Goal: Obtain resource: Obtain resource

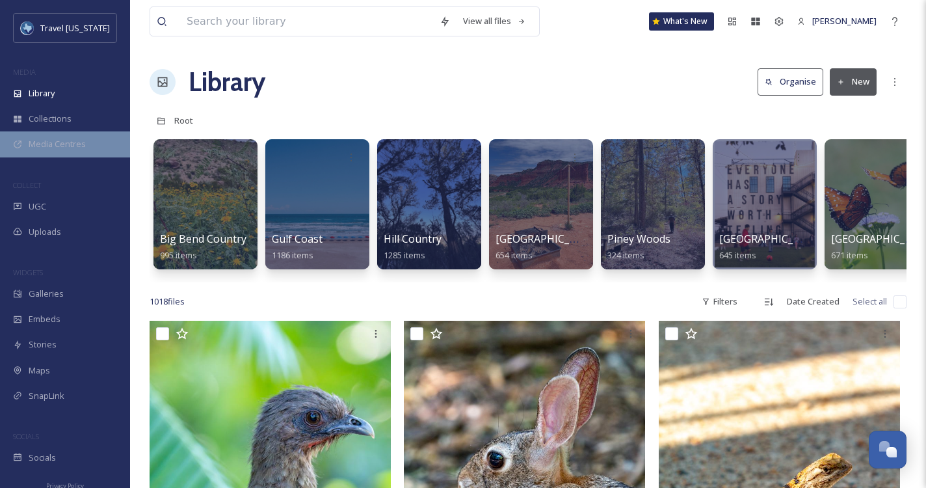
click at [61, 145] on span "Media Centres" at bounding box center [57, 144] width 57 height 12
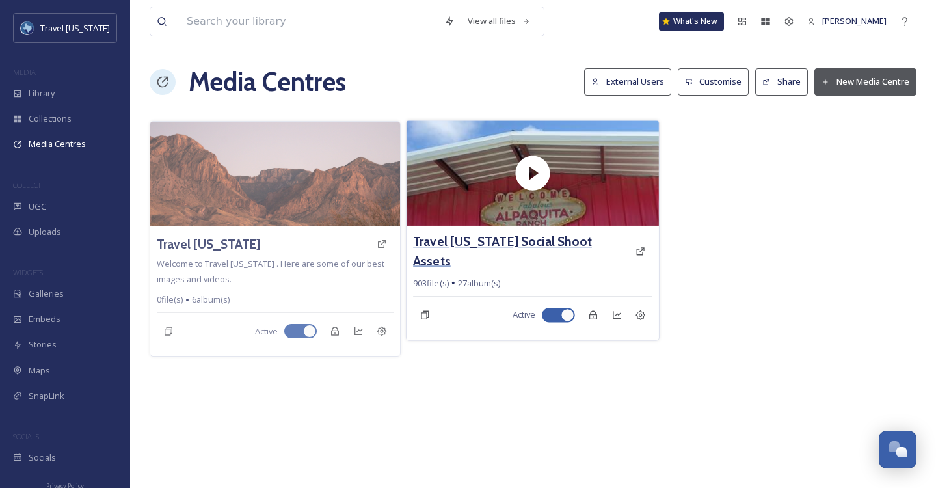
click at [549, 244] on h3 "Travel [US_STATE] Social Shoot Assets" at bounding box center [522, 251] width 216 height 38
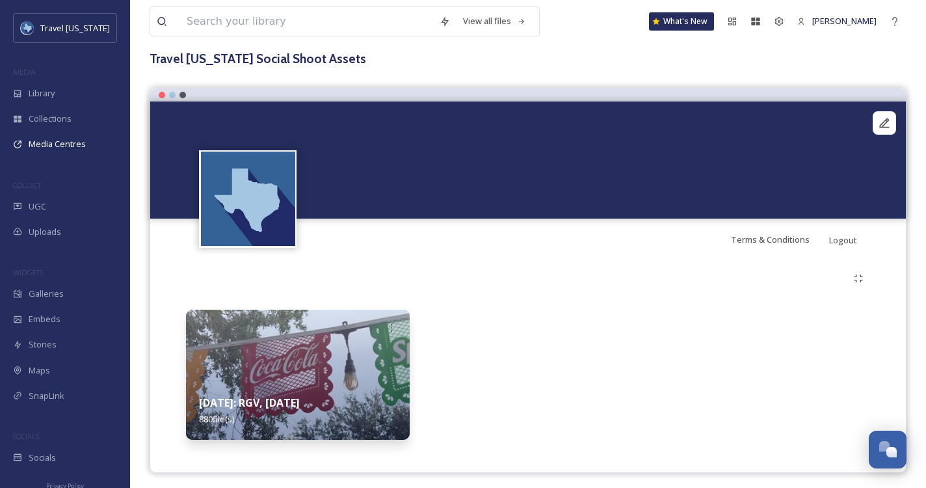
click at [548, 158] on video "Alpaquita Ranch158.MOV" at bounding box center [528, 159] width 756 height 117
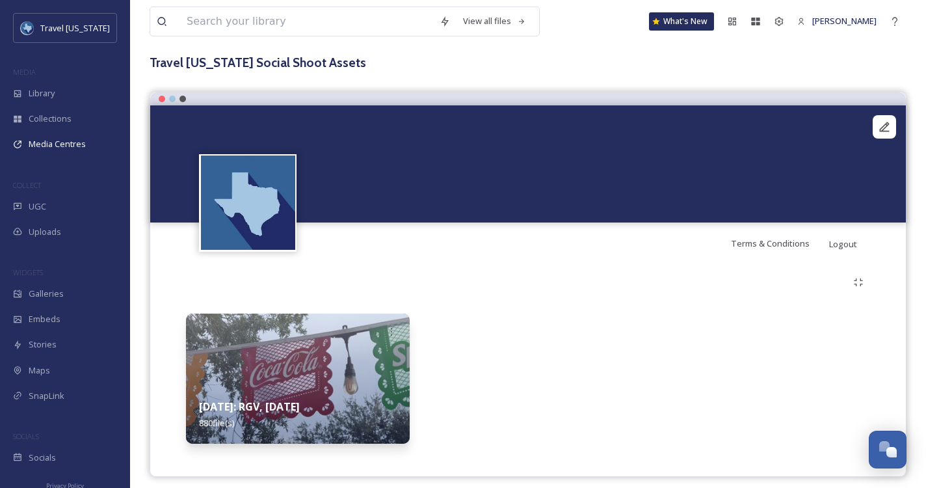
scroll to position [57, 0]
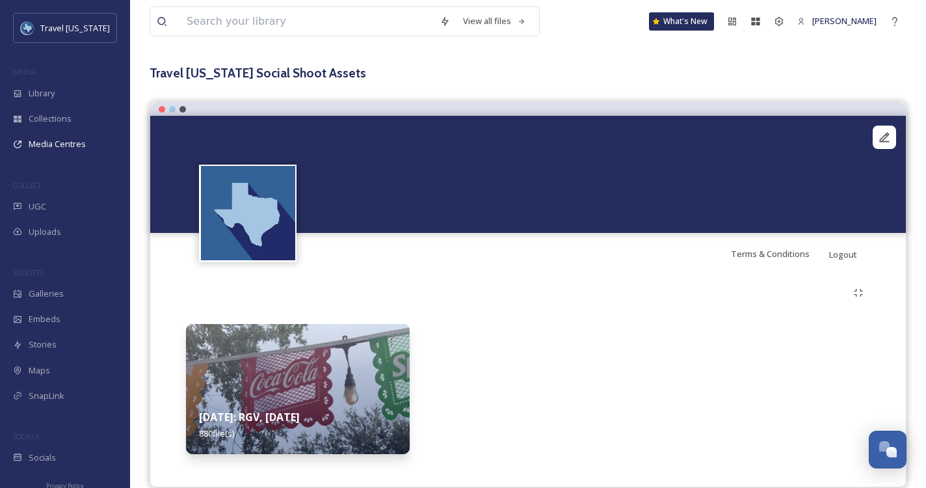
drag, startPoint x: 338, startPoint y: 399, endPoint x: 408, endPoint y: 391, distance: 70.0
click at [338, 399] on div "August 2025: RGV, Corpus Christi 880 file(s)" at bounding box center [298, 425] width 224 height 58
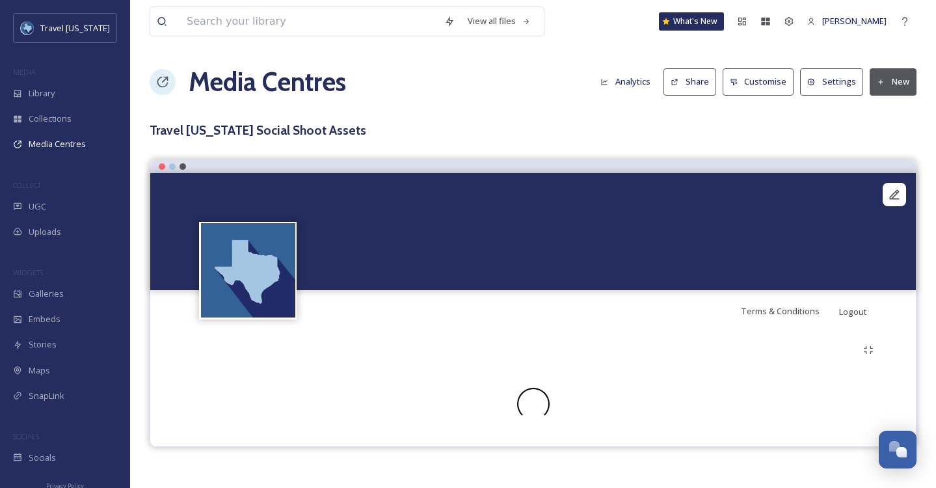
click at [554, 289] on video "Alpaquita Ranch158.MOV" at bounding box center [532, 231] width 765 height 117
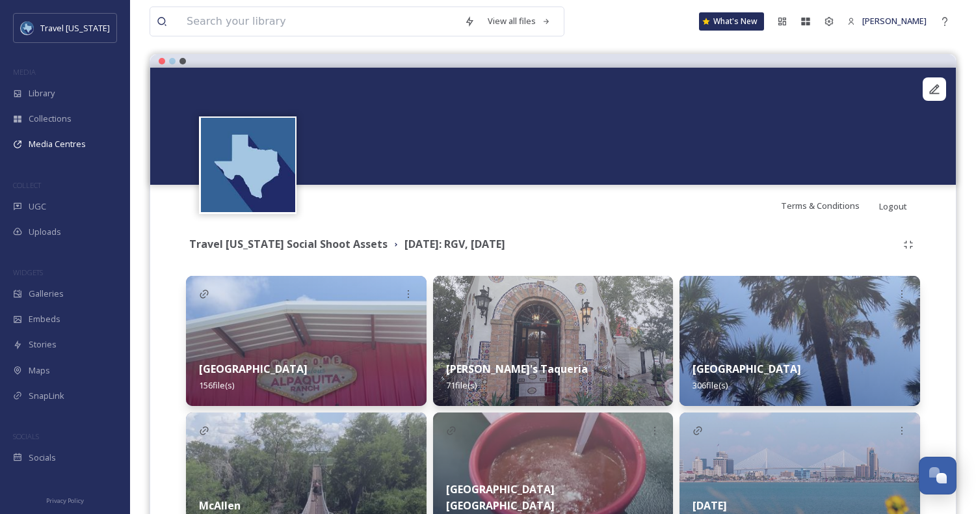
scroll to position [202, 0]
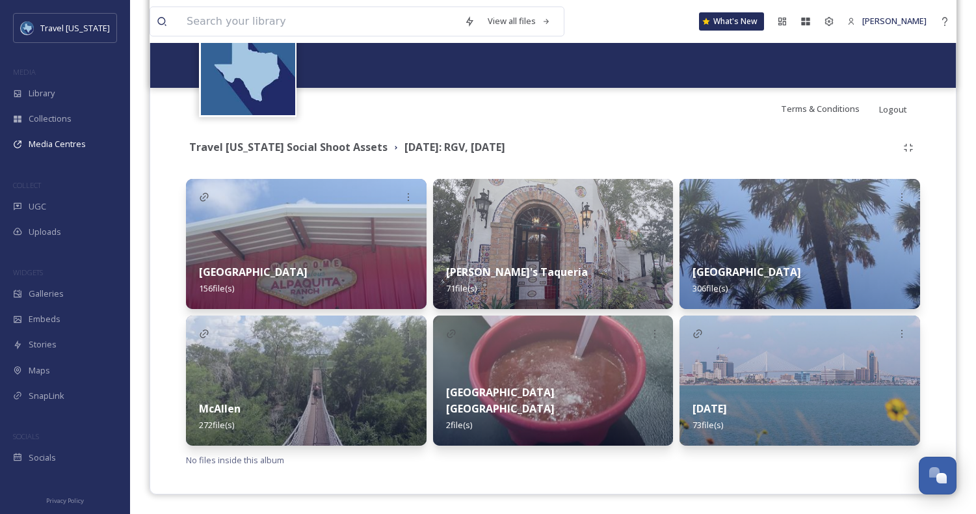
click at [537, 263] on div "[PERSON_NAME]'s Taqueria 71 file(s)" at bounding box center [553, 280] width 241 height 58
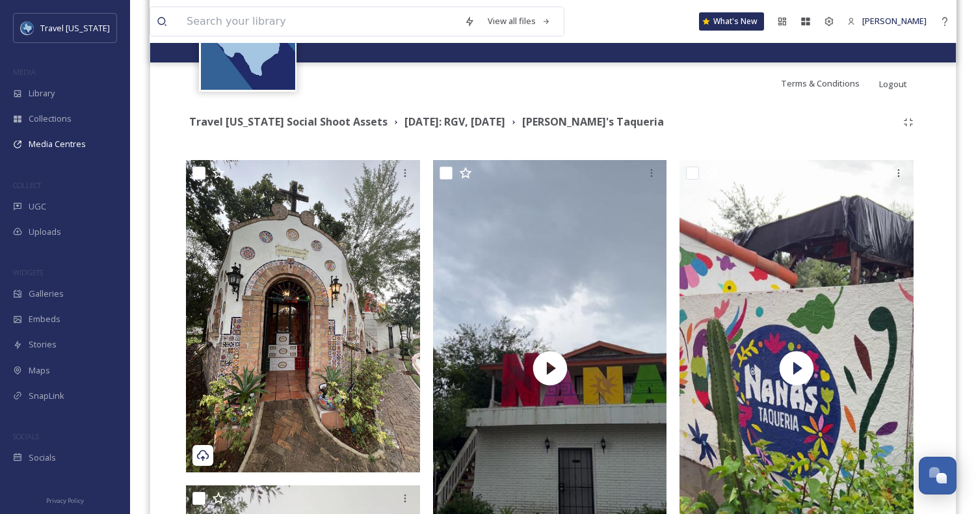
scroll to position [207, 0]
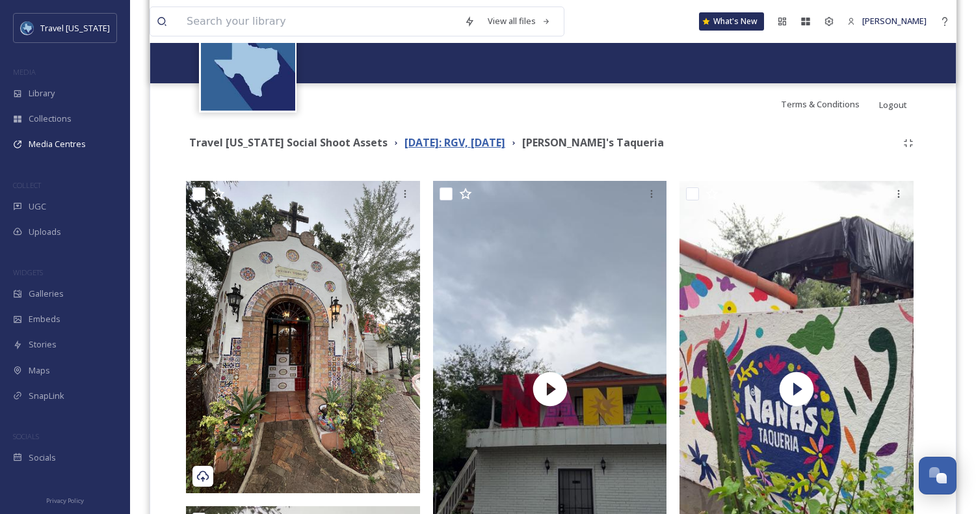
click at [477, 141] on strong "[DATE]: RGV, [DATE]" at bounding box center [455, 142] width 101 height 14
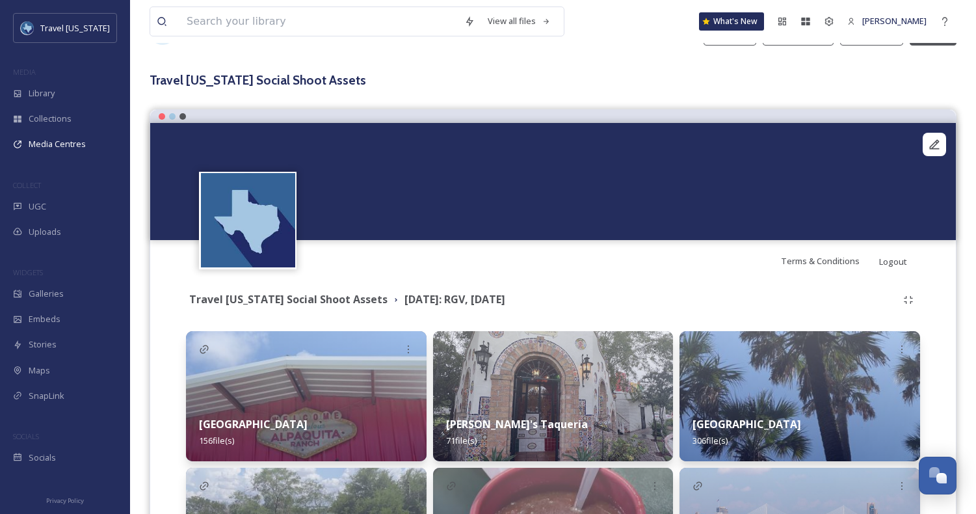
scroll to position [202, 0]
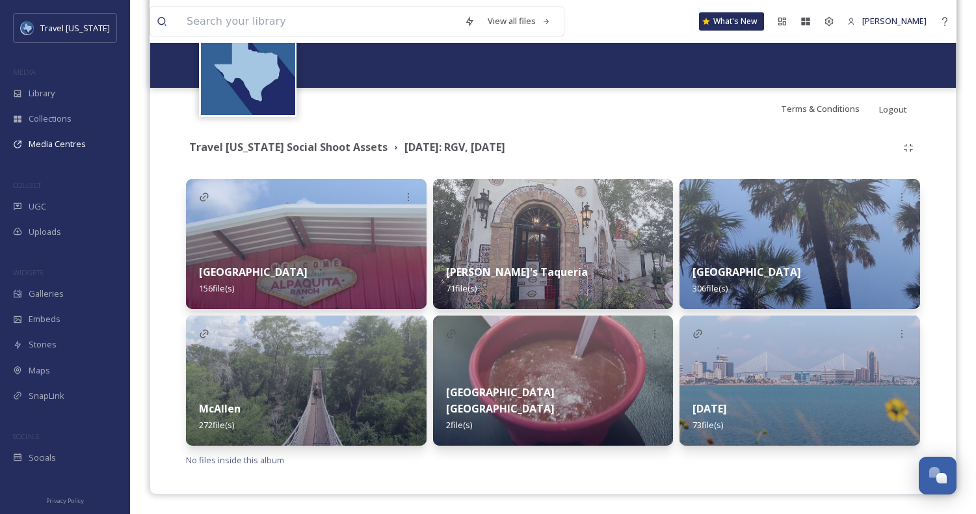
click at [923, 335] on div "Travel [US_STATE] Social Shoot Assets [DATE]: RGV, [DATE] Alpaquita Ranch 156 f…" at bounding box center [553, 301] width 786 height 345
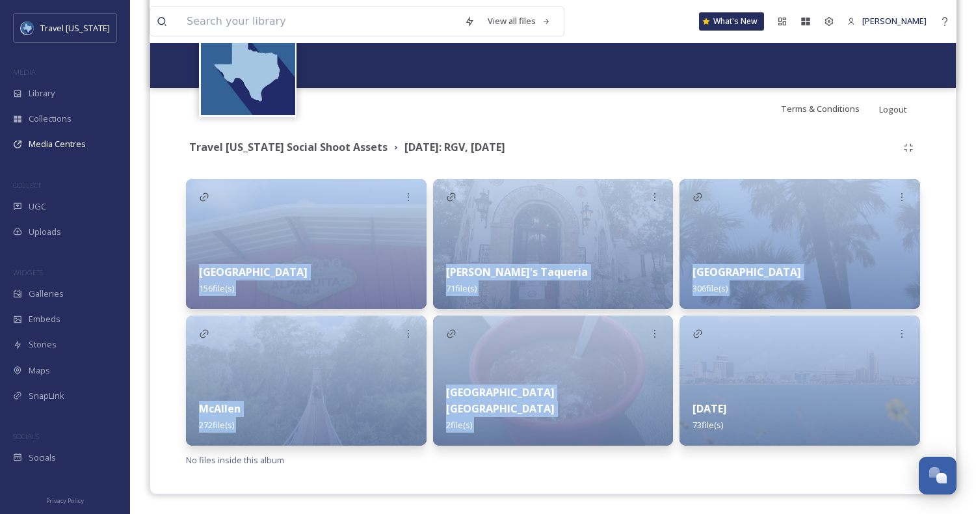
drag, startPoint x: 936, startPoint y: 364, endPoint x: 237, endPoint y: 224, distance: 712.4
click at [254, 224] on div "Travel [US_STATE] Social Shoot Assets [DATE]: RGV, [DATE] Alpaquita Ranch 156 f…" at bounding box center [553, 301] width 786 height 345
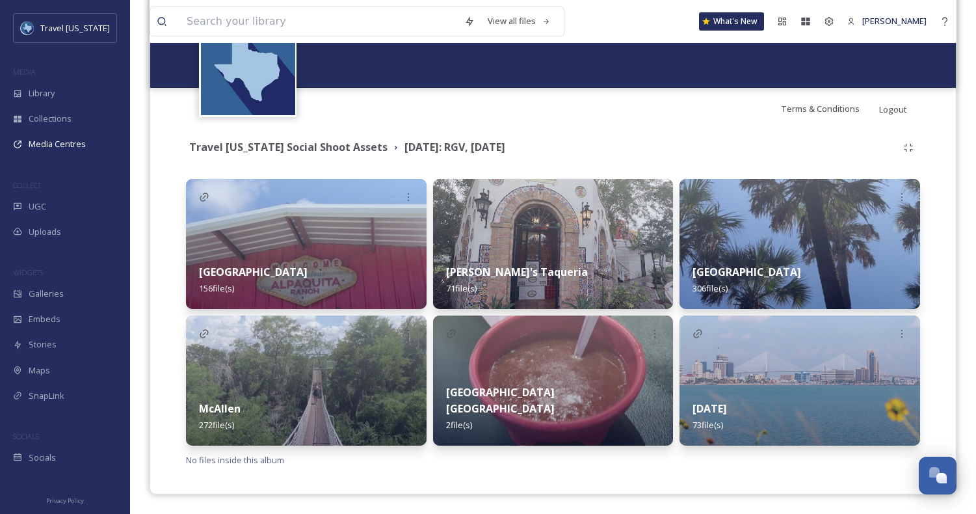
click at [163, 181] on div "Travel [US_STATE] Social Shoot Assets [DATE]: RGV, [DATE] Alpaquita Ranch 156 f…" at bounding box center [553, 301] width 786 height 345
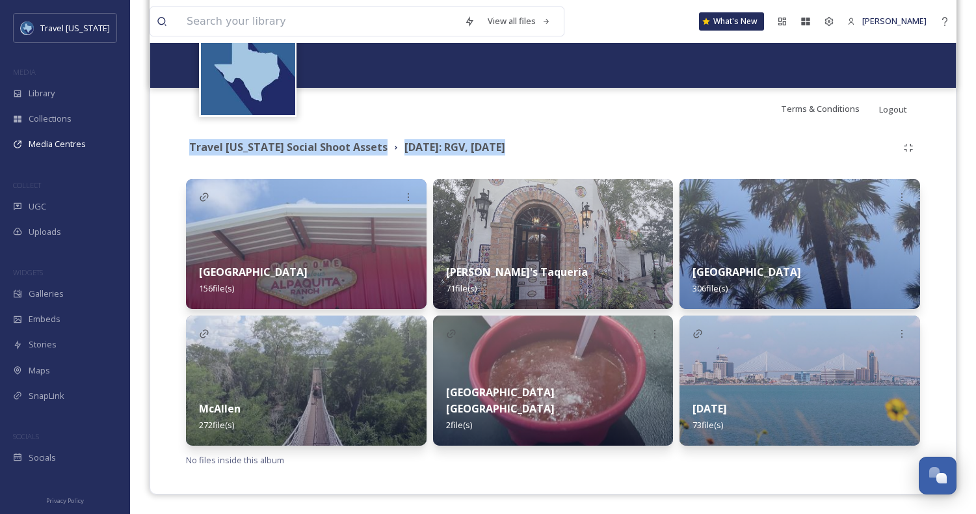
drag, startPoint x: 193, startPoint y: 153, endPoint x: 592, endPoint y: 155, distance: 399.3
click at [588, 161] on div "Travel [US_STATE] Social Shoot Assets [DATE]: RGV, [DATE] Alpaquita Ranch 156 f…" at bounding box center [553, 301] width 786 height 345
click at [593, 154] on div "Travel [US_STATE] Social Shoot Assets [DATE]: RGV, [DATE]" at bounding box center [541, 147] width 711 height 16
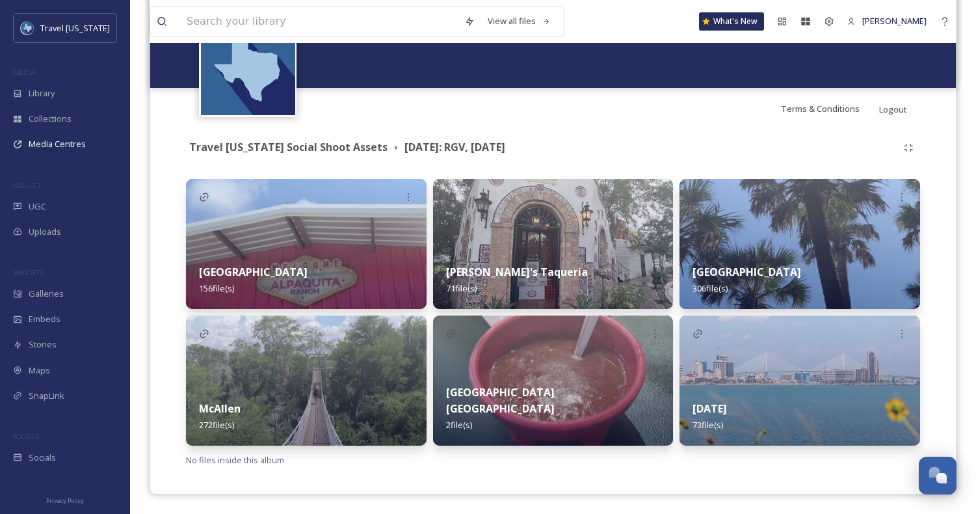
click at [428, 307] on div "Alpaquita Ranch 156 file(s) McAllen 272 file(s) [PERSON_NAME]'s Taqueria 71 fil…" at bounding box center [553, 312] width 734 height 267
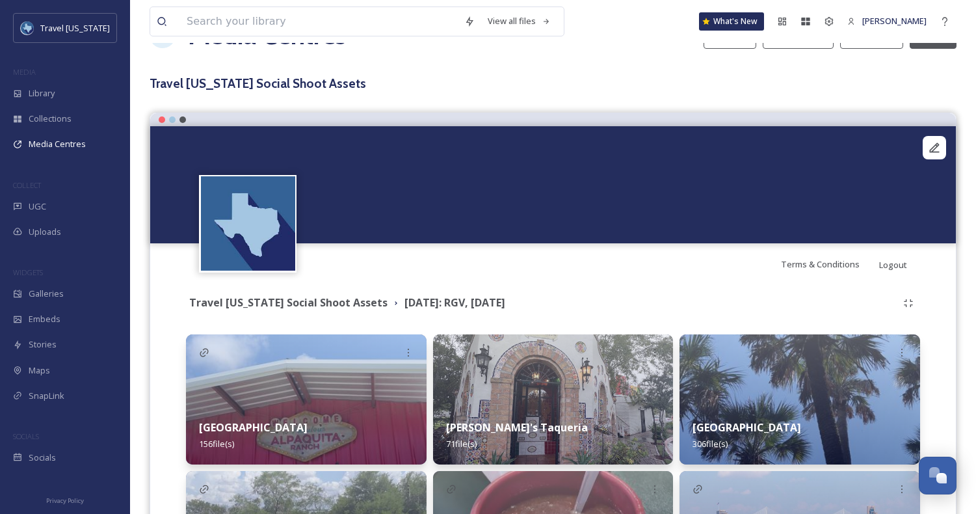
scroll to position [0, 0]
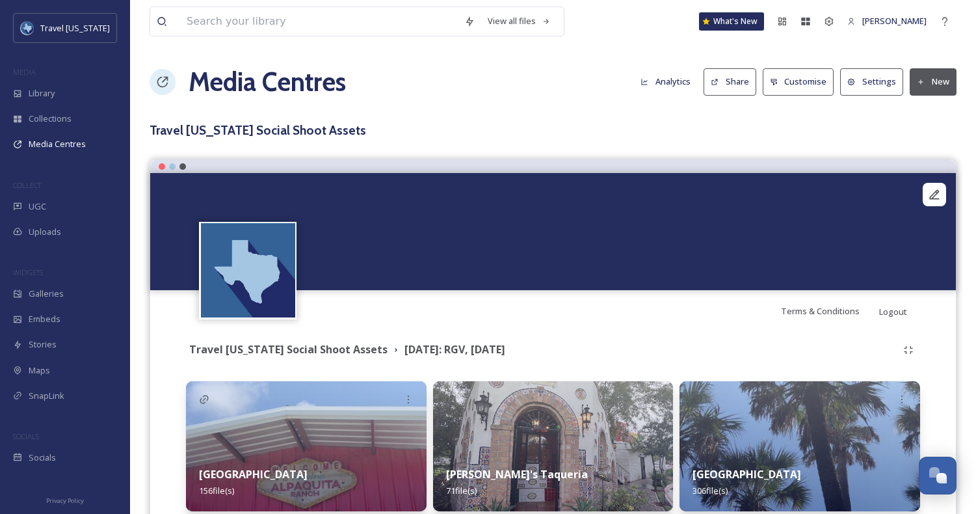
click at [549, 185] on video "Alpaquita Ranch158.MOV" at bounding box center [553, 231] width 806 height 117
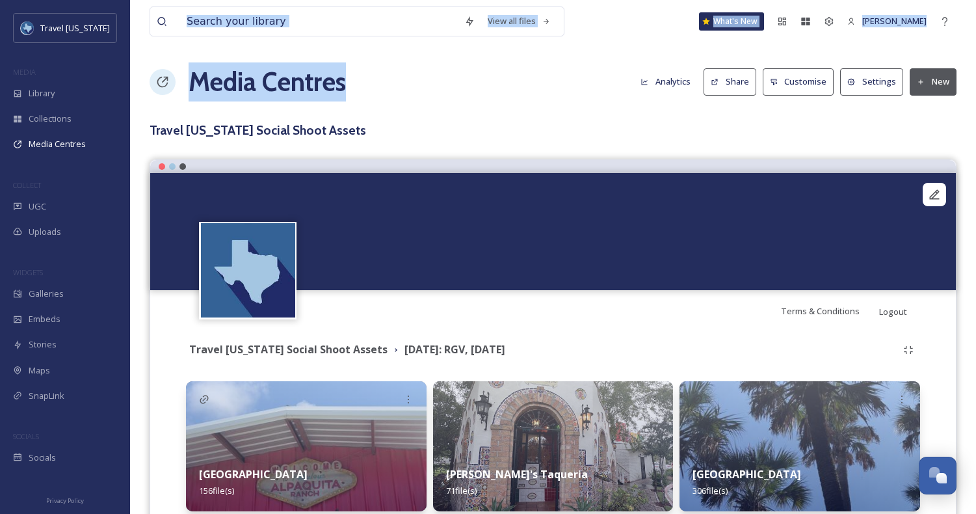
drag, startPoint x: 384, startPoint y: 92, endPoint x: 188, endPoint y: 53, distance: 200.3
click at [179, 47] on div "View all files What's New [PERSON_NAME] Media Centres Analytics Share Customise…" at bounding box center [553, 358] width 846 height 716
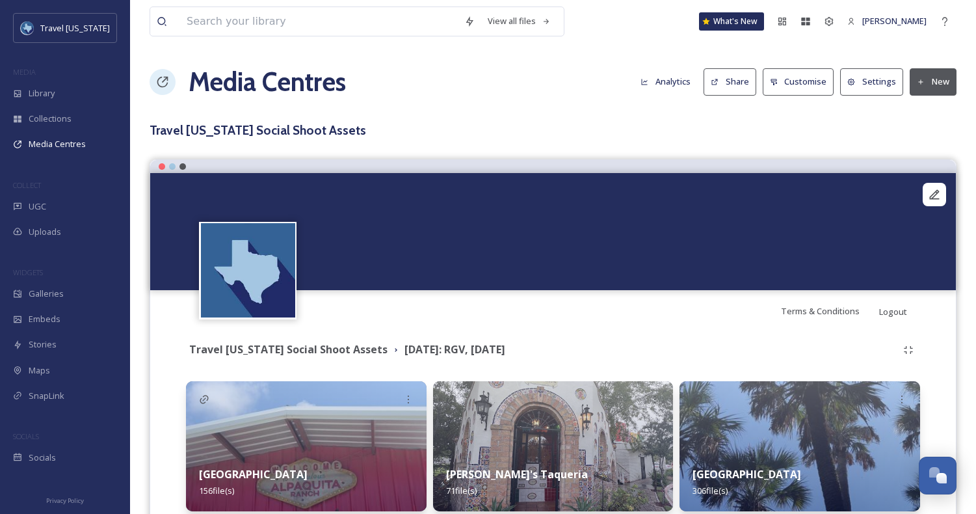
drag, startPoint x: 238, startPoint y: 51, endPoint x: 271, endPoint y: 42, distance: 33.6
click at [240, 51] on div "View all files What's New [PERSON_NAME] Media Centres Analytics Share Customise…" at bounding box center [553, 358] width 846 height 716
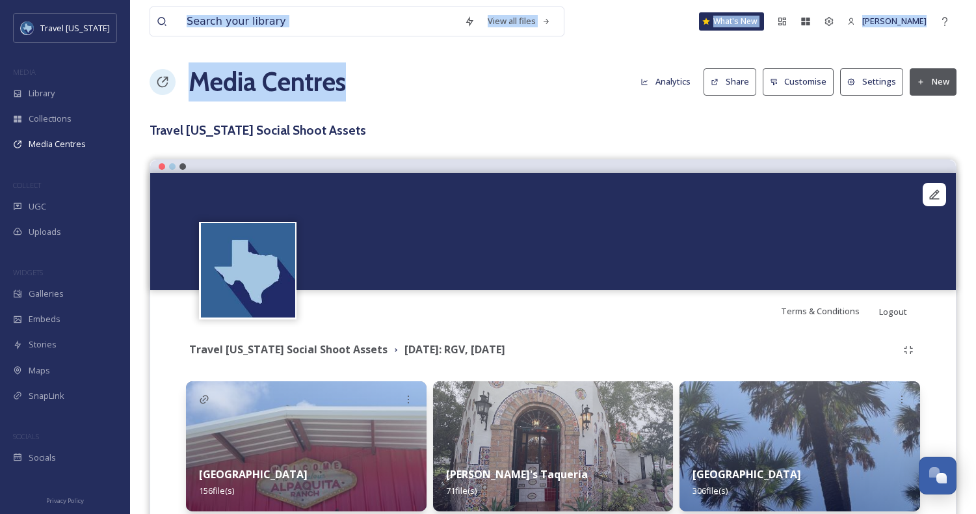
drag, startPoint x: 280, startPoint y: 42, endPoint x: 492, endPoint y: 105, distance: 221.2
click at [492, 105] on div "View all files What's New [PERSON_NAME] Media Centres Analytics Share Customise…" at bounding box center [553, 358] width 846 height 716
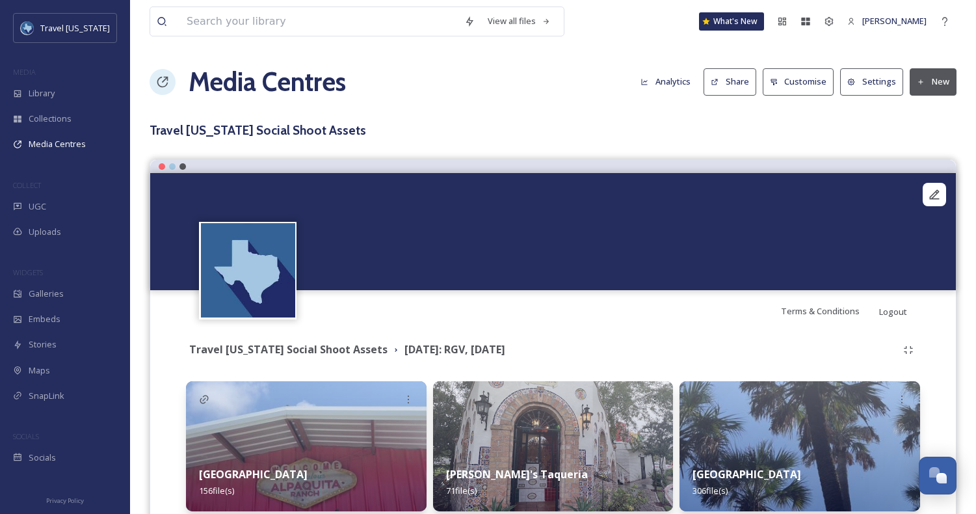
click at [908, 133] on h3 "Travel [US_STATE] Social Shoot Assets" at bounding box center [553, 130] width 807 height 19
click at [803, 94] on button "Customise" at bounding box center [799, 81] width 72 height 27
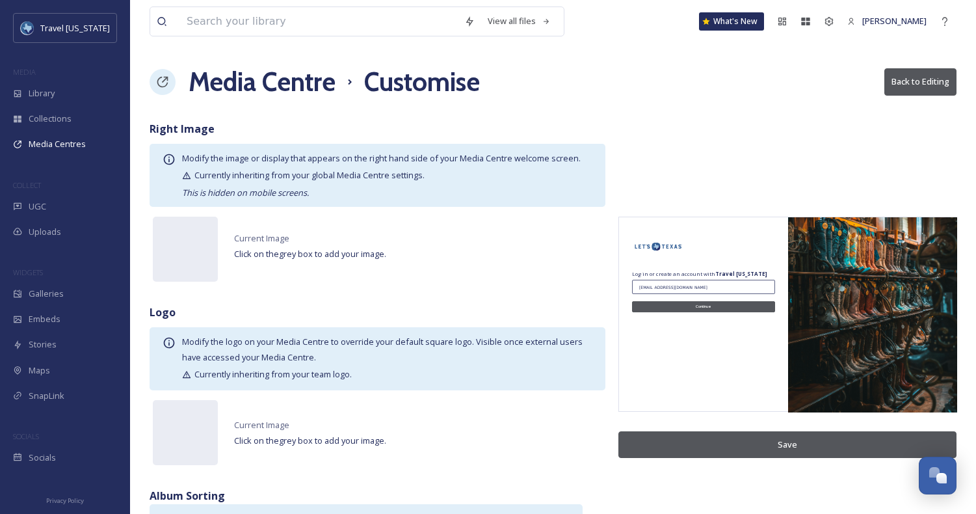
click at [916, 71] on button "Back to Editing" at bounding box center [921, 81] width 72 height 27
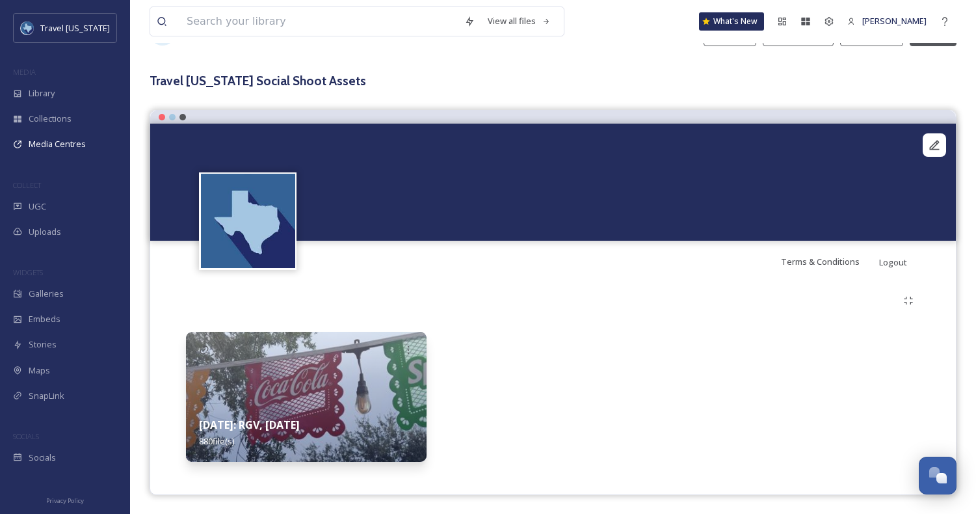
scroll to position [50, 0]
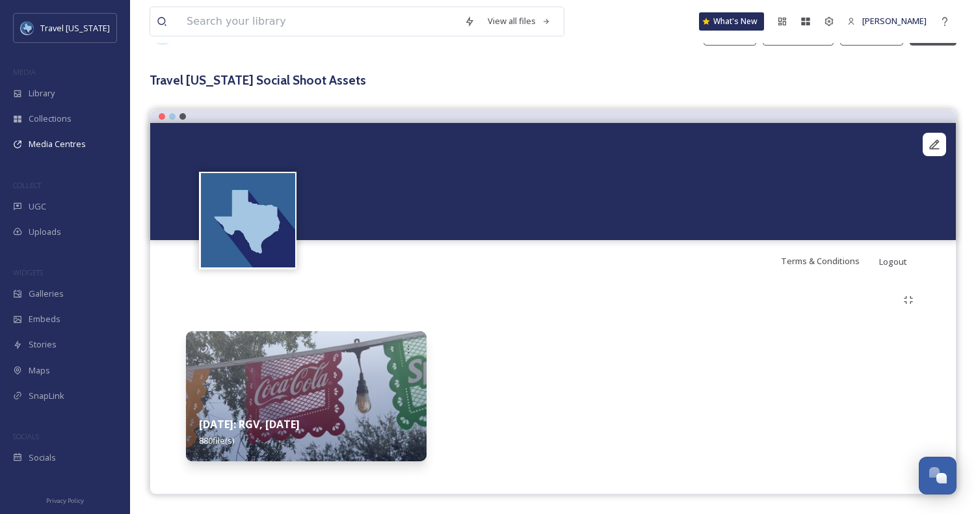
click at [577, 199] on video "Alpaquita Ranch158.MOV" at bounding box center [553, 181] width 806 height 117
click at [87, 132] on div "Media Centres" at bounding box center [65, 143] width 130 height 25
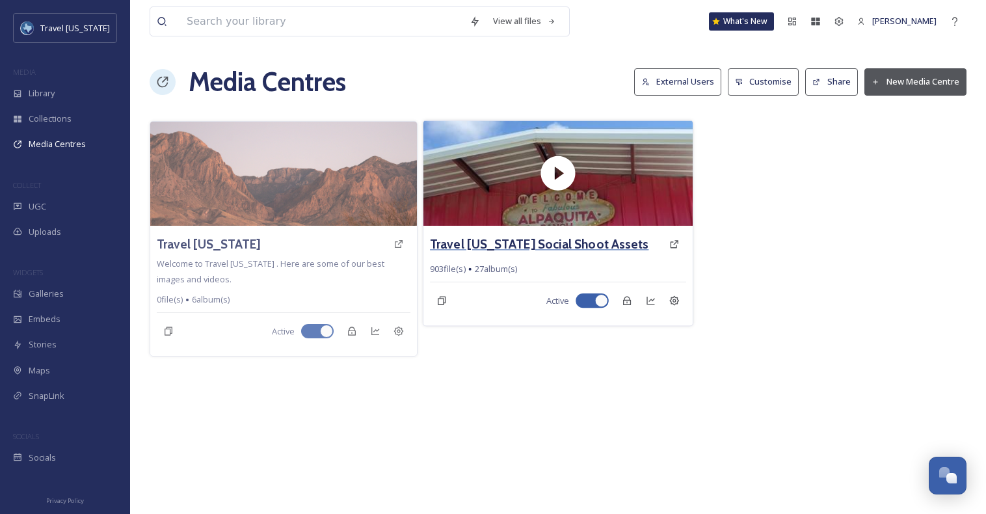
click at [517, 247] on h3 "Travel [US_STATE] Social Shoot Assets" at bounding box center [539, 244] width 219 height 19
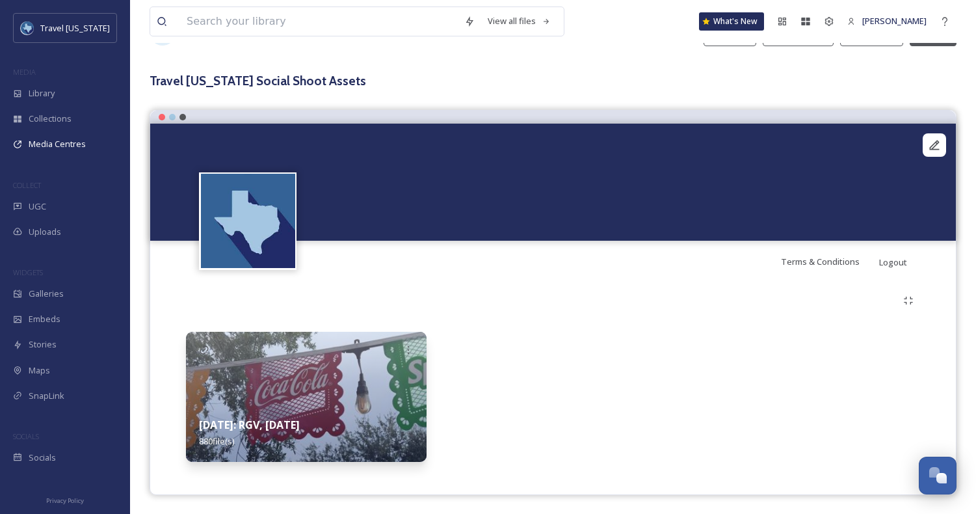
scroll to position [50, 0]
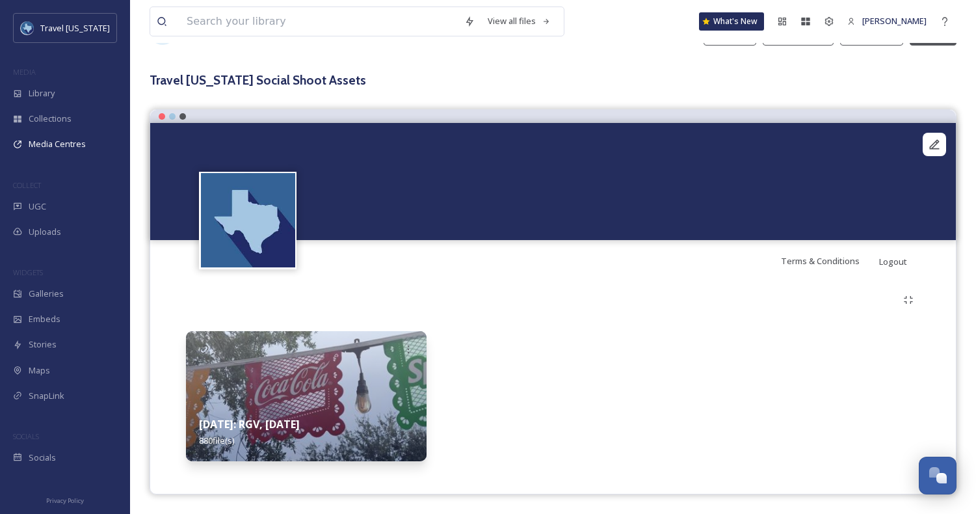
click at [330, 377] on img at bounding box center [306, 396] width 241 height 130
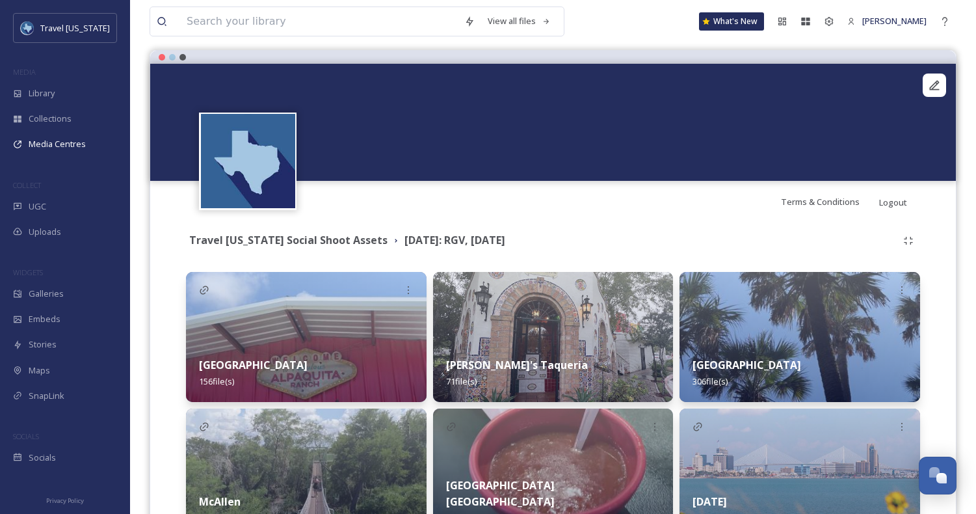
scroll to position [200, 0]
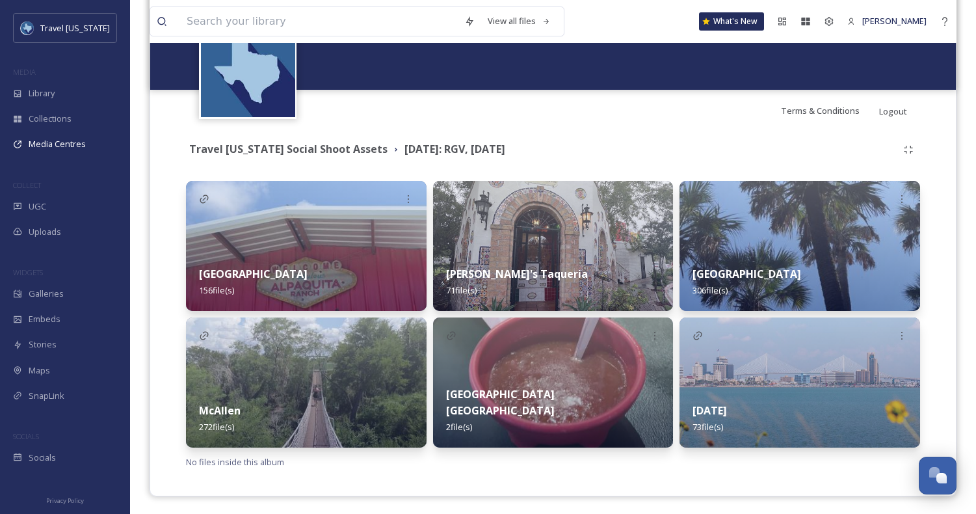
click at [365, 379] on img at bounding box center [306, 382] width 241 height 130
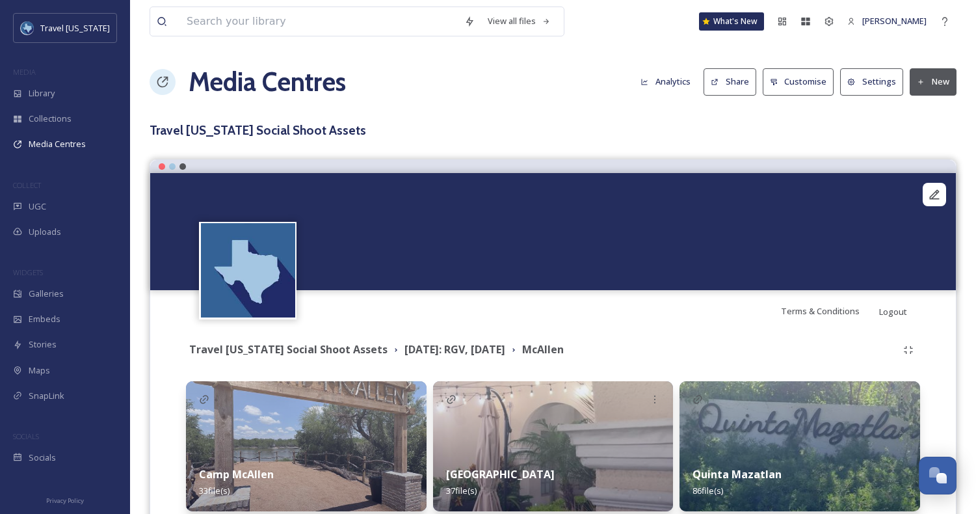
click at [309, 358] on div "Travel [US_STATE] Social Shoot Assets [DATE]: RGV, [DATE][PERSON_NAME]" at bounding box center [553, 349] width 734 height 23
click at [312, 354] on strong "Travel [US_STATE] Social Shoot Assets" at bounding box center [288, 349] width 198 height 14
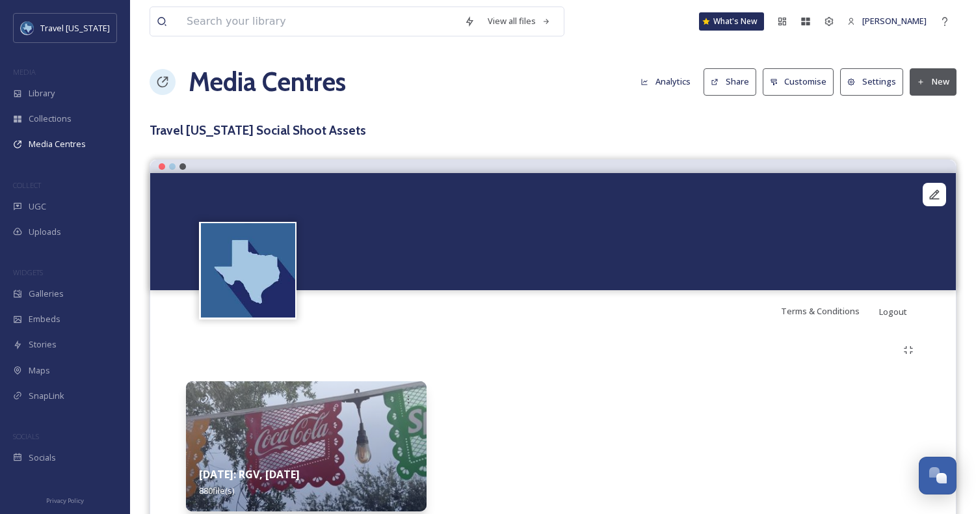
click at [719, 84] on icon at bounding box center [715, 82] width 8 height 8
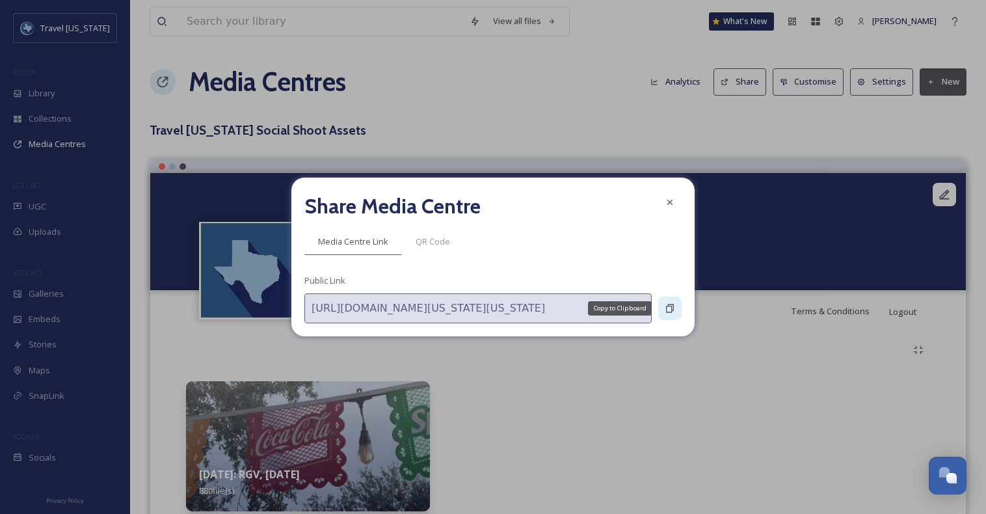
click at [666, 313] on div "Copy to Clipboard" at bounding box center [669, 308] width 23 height 23
click at [677, 203] on div at bounding box center [669, 202] width 23 height 23
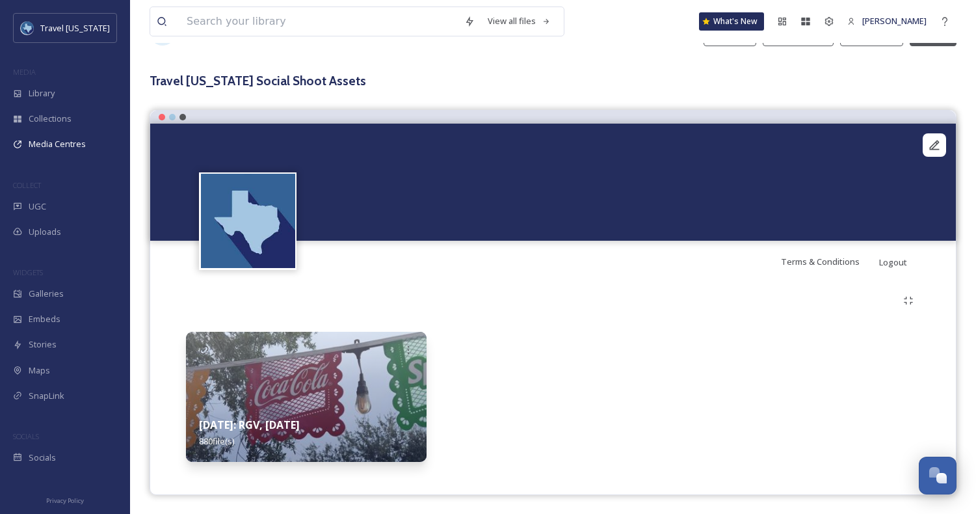
scroll to position [50, 0]
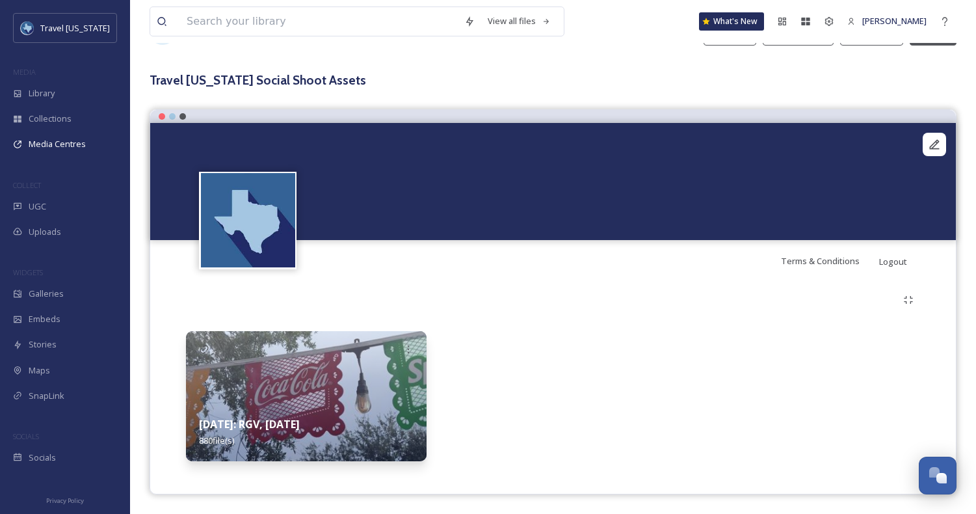
click at [302, 377] on img at bounding box center [306, 396] width 241 height 130
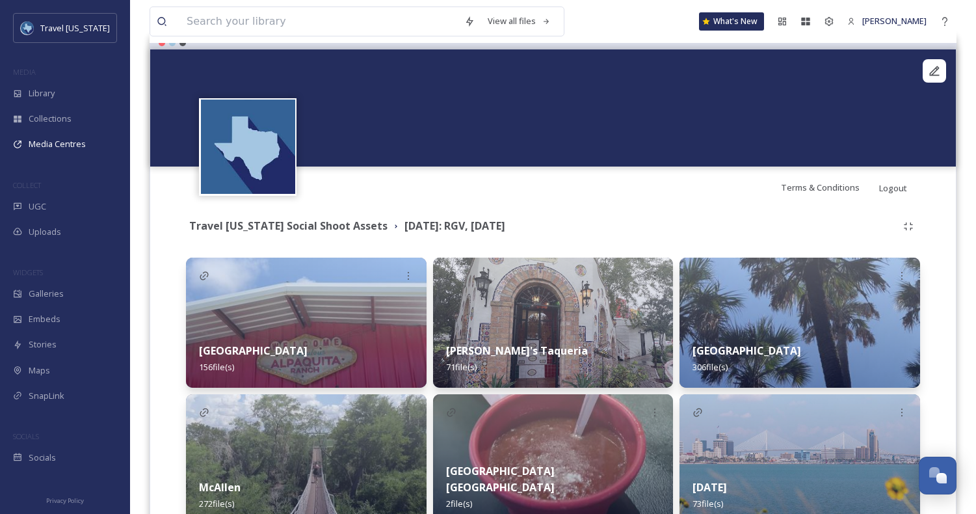
scroll to position [202, 0]
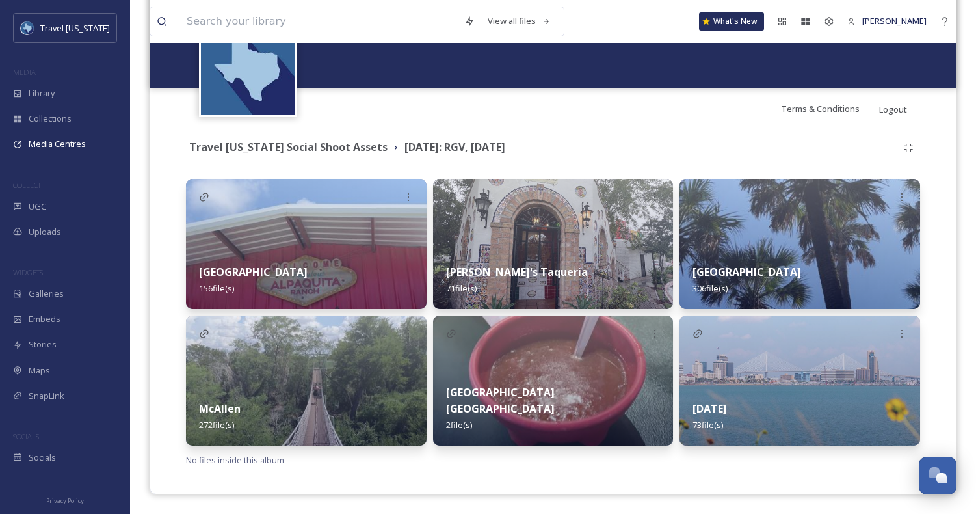
click at [782, 248] on img at bounding box center [800, 244] width 241 height 130
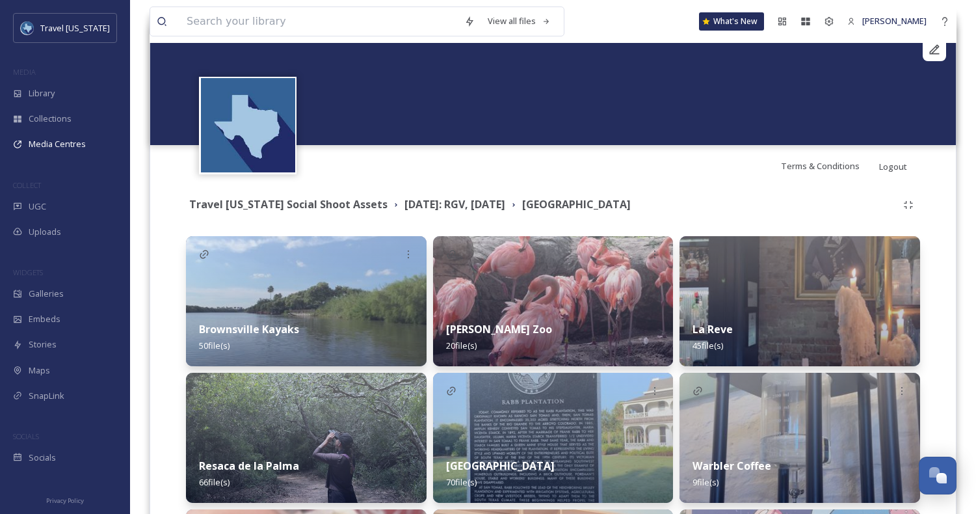
scroll to position [387, 0]
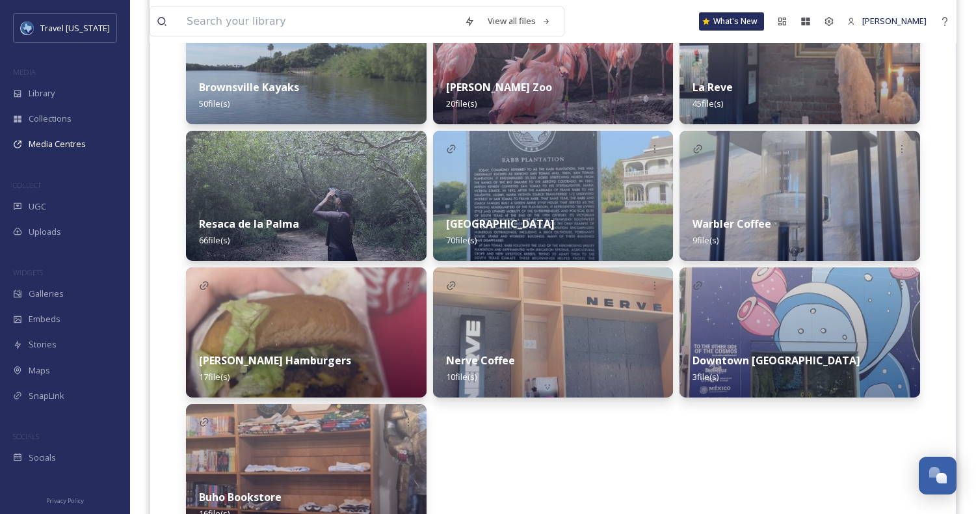
click at [350, 184] on img at bounding box center [306, 196] width 241 height 130
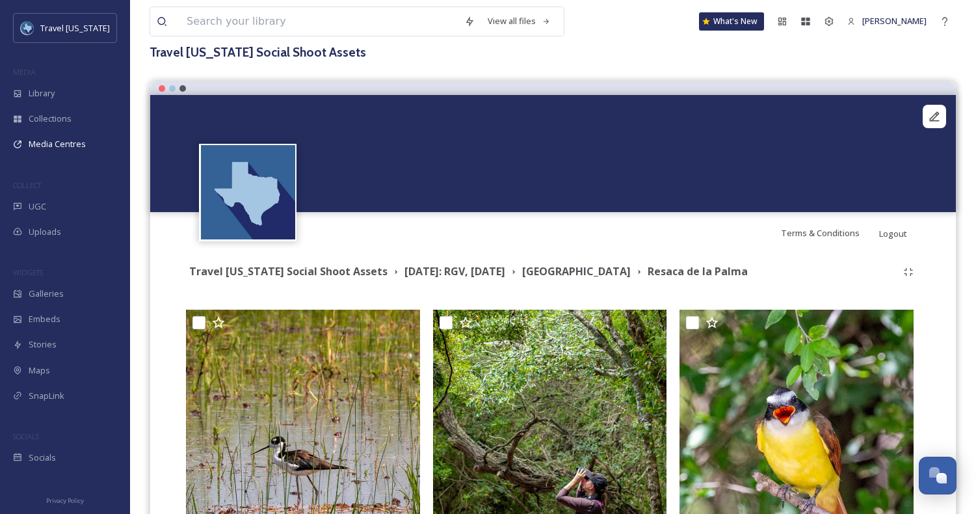
scroll to position [131, 0]
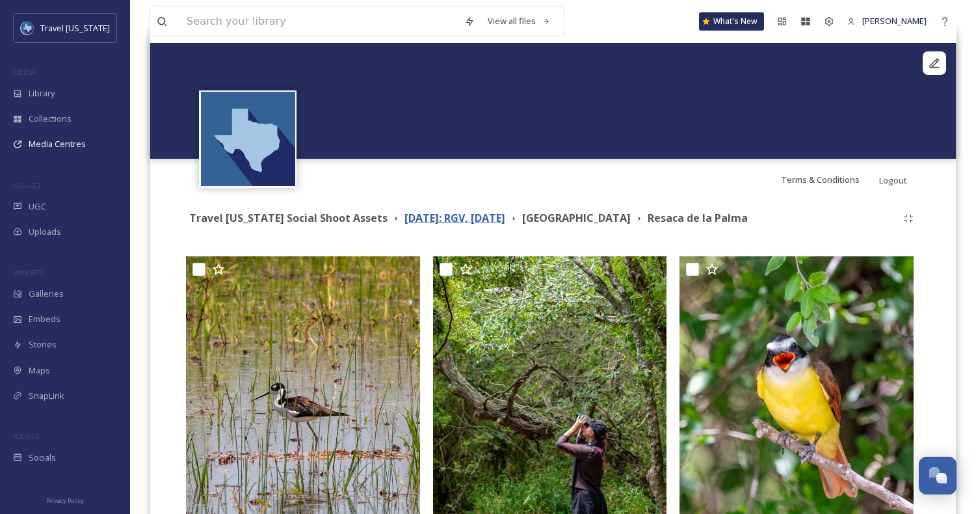
click at [470, 215] on strong "[DATE]: RGV, [DATE]" at bounding box center [455, 218] width 101 height 14
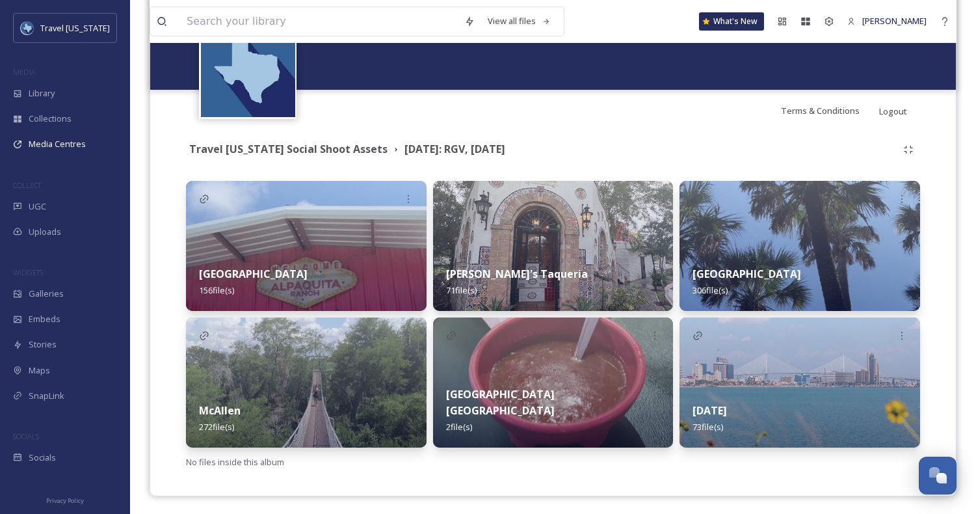
scroll to position [202, 0]
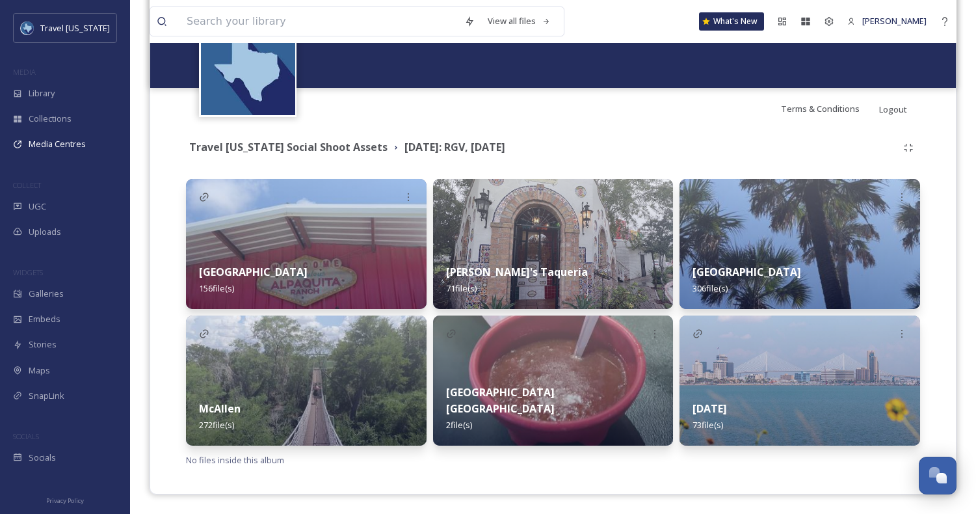
click at [795, 369] on img at bounding box center [800, 380] width 241 height 130
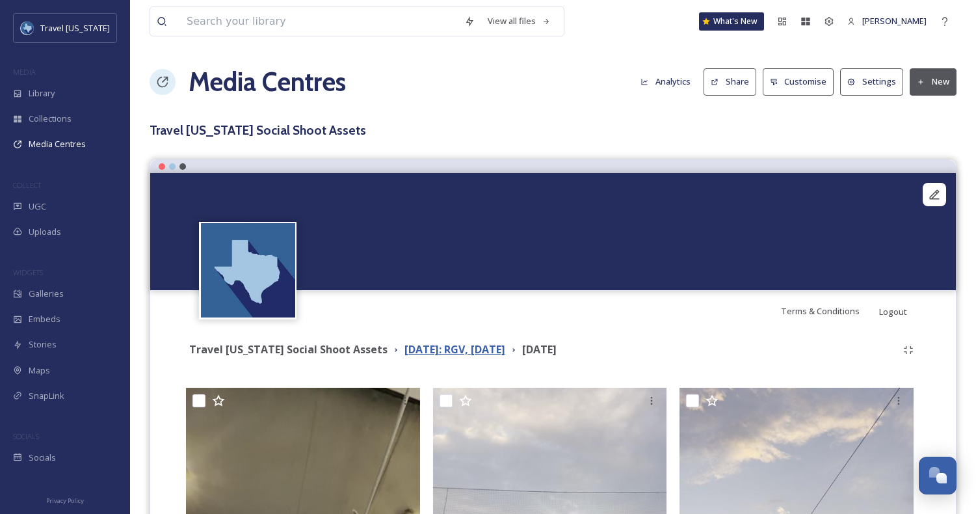
click at [487, 349] on strong "[DATE]: RGV, [DATE]" at bounding box center [455, 349] width 101 height 14
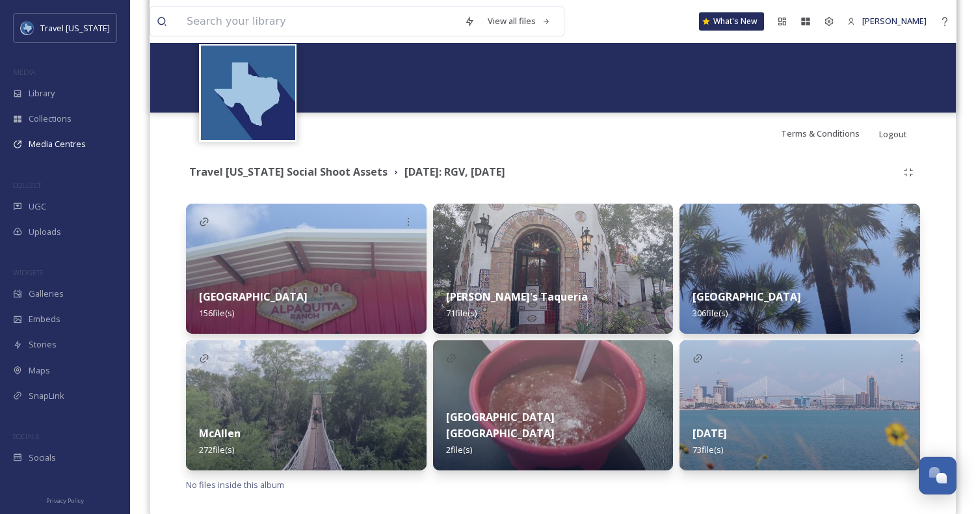
scroll to position [202, 0]
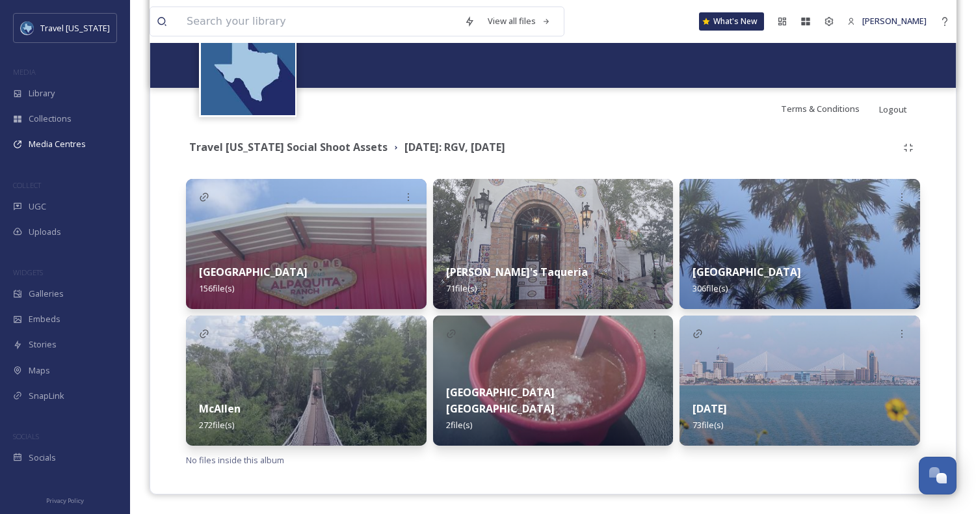
click at [284, 373] on img at bounding box center [306, 380] width 241 height 130
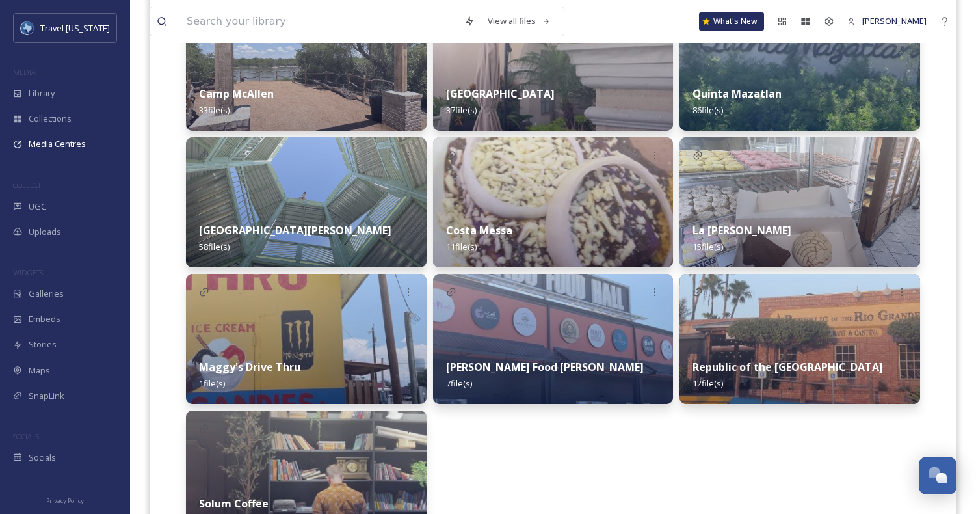
scroll to position [353, 0]
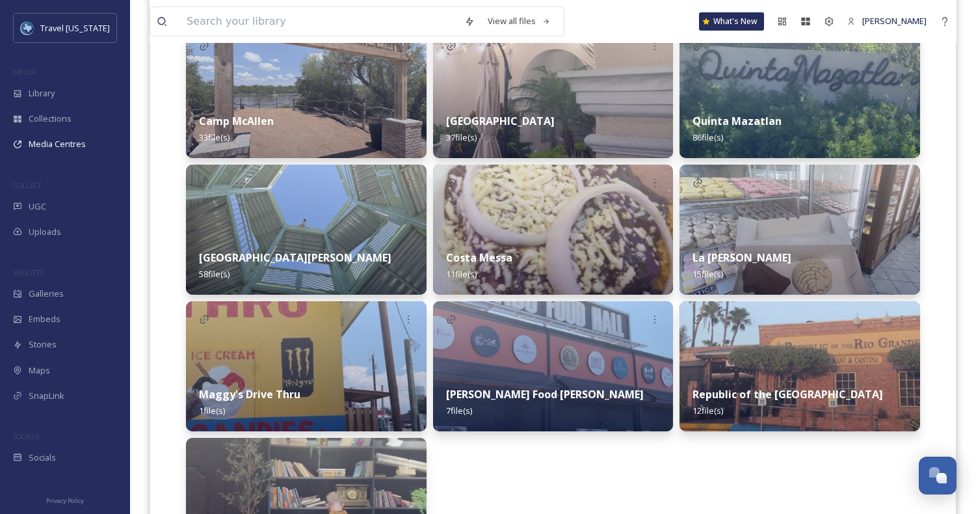
click at [830, 217] on img at bounding box center [800, 230] width 241 height 130
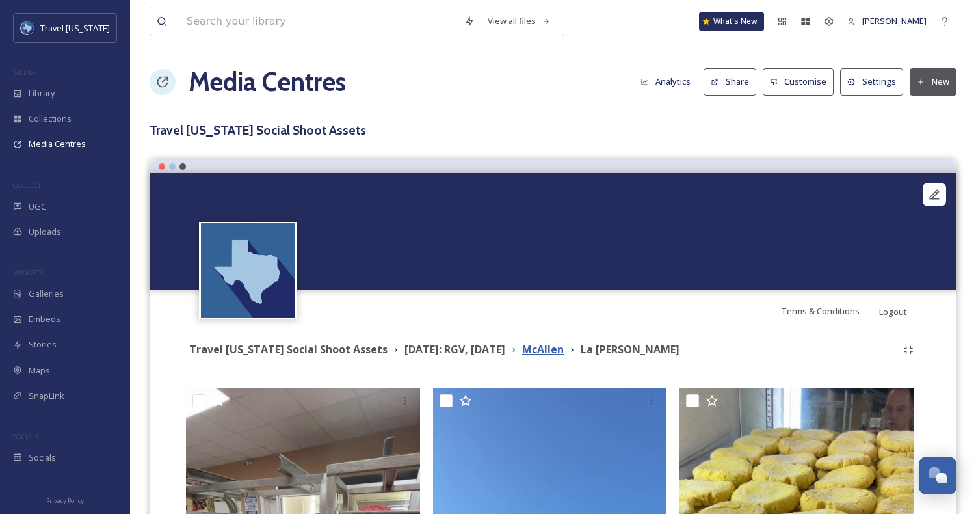
click at [564, 348] on strong "McAllen" at bounding box center [543, 349] width 42 height 14
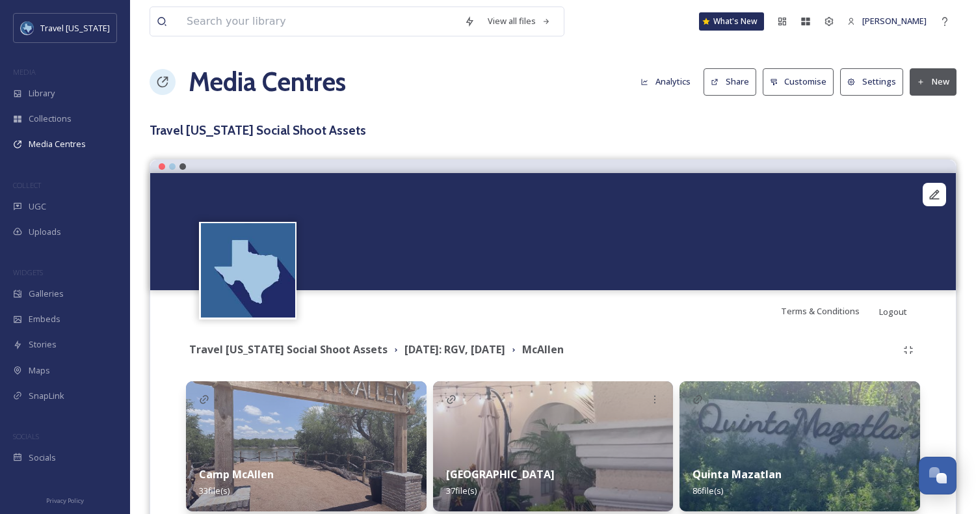
scroll to position [267, 0]
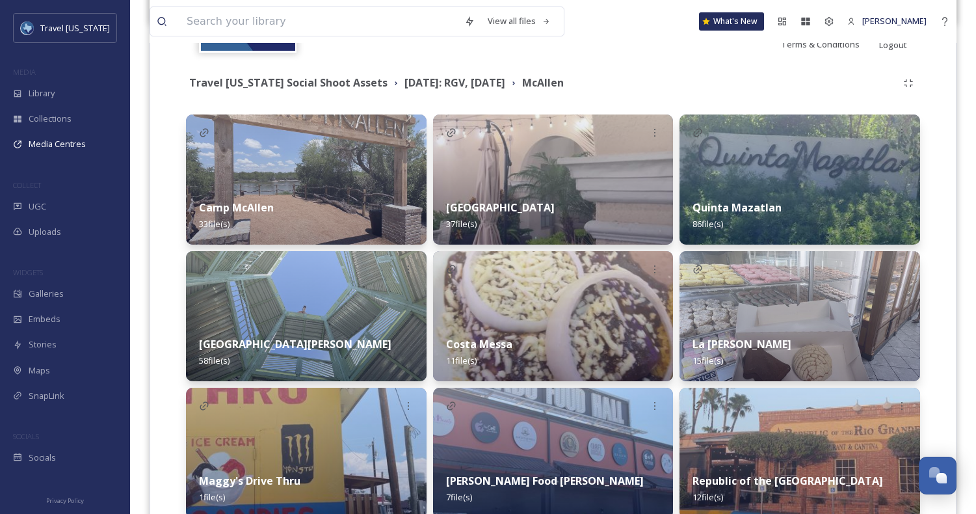
click at [790, 219] on div "Quinta Mazatlan 86 file(s)" at bounding box center [800, 216] width 241 height 58
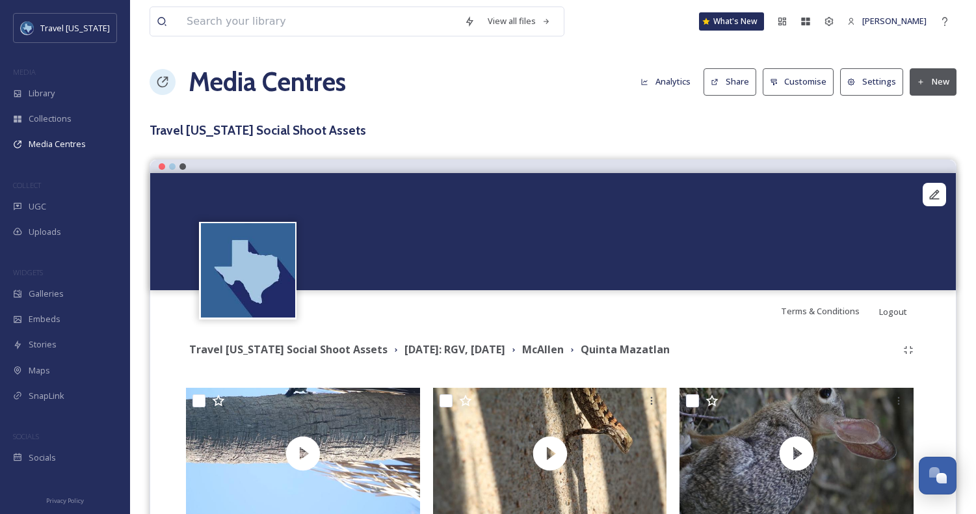
click at [460, 344] on strong "[DATE]: RGV, [DATE]" at bounding box center [455, 349] width 101 height 14
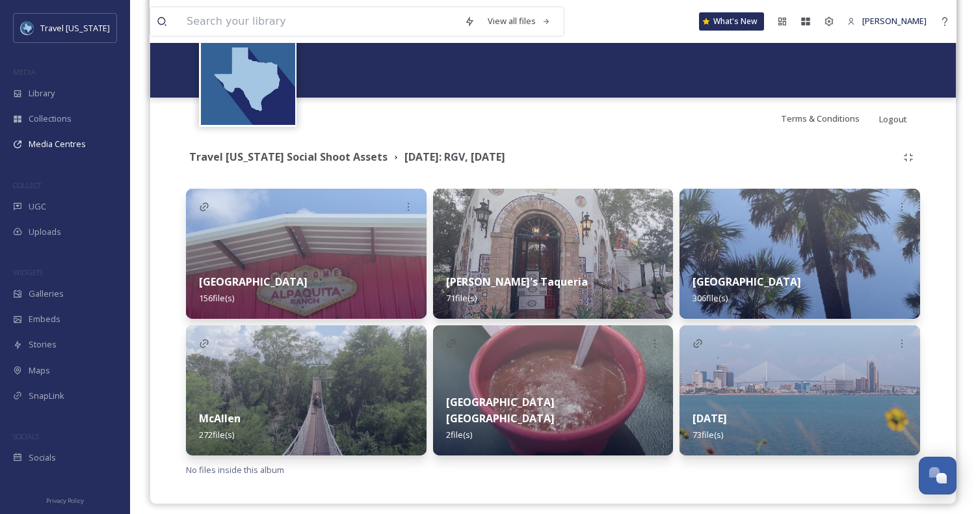
scroll to position [202, 0]
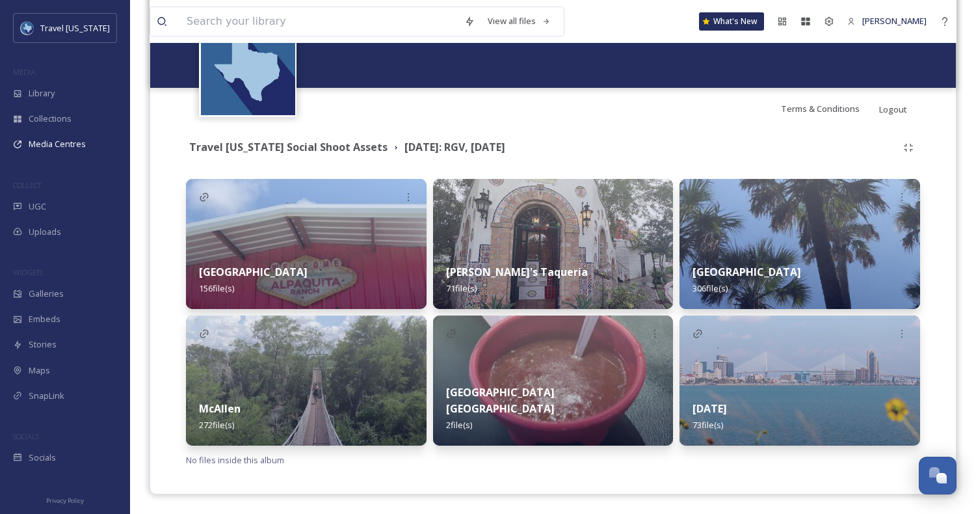
click at [840, 400] on div "[DATE] 73 file(s)" at bounding box center [800, 417] width 241 height 58
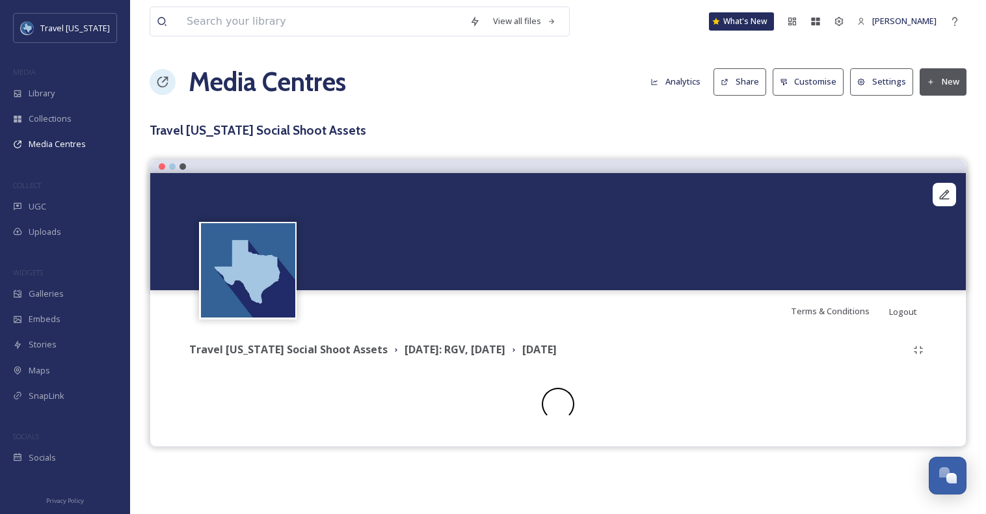
click at [434, 341] on div "[DATE]: RGV, [DATE]" at bounding box center [455, 349] width 101 height 16
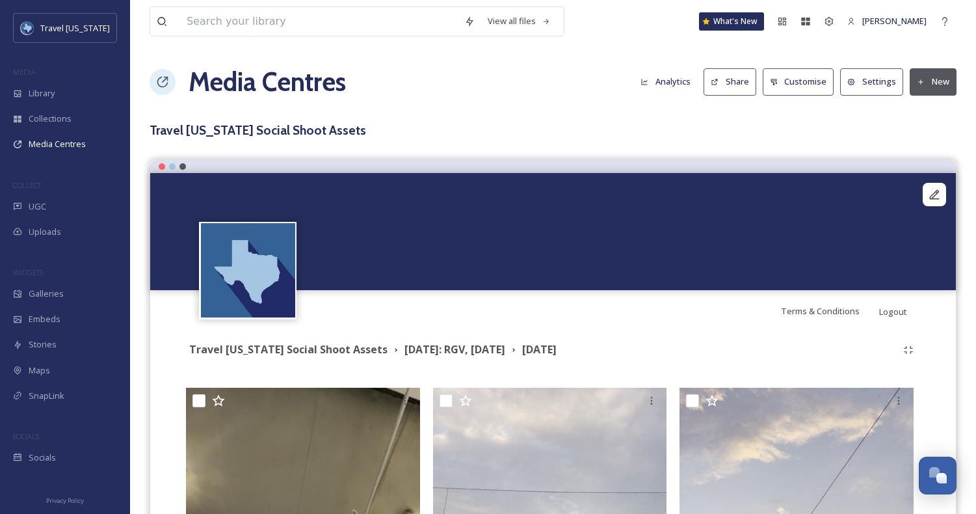
click at [447, 359] on div "Travel [US_STATE] Social Shoot Assets [DATE]: RGV, [DATE][PERSON_NAME][DATE][PE…" at bounding box center [553, 349] width 734 height 23
click at [446, 347] on strong "[DATE]: RGV, [DATE]" at bounding box center [455, 349] width 101 height 14
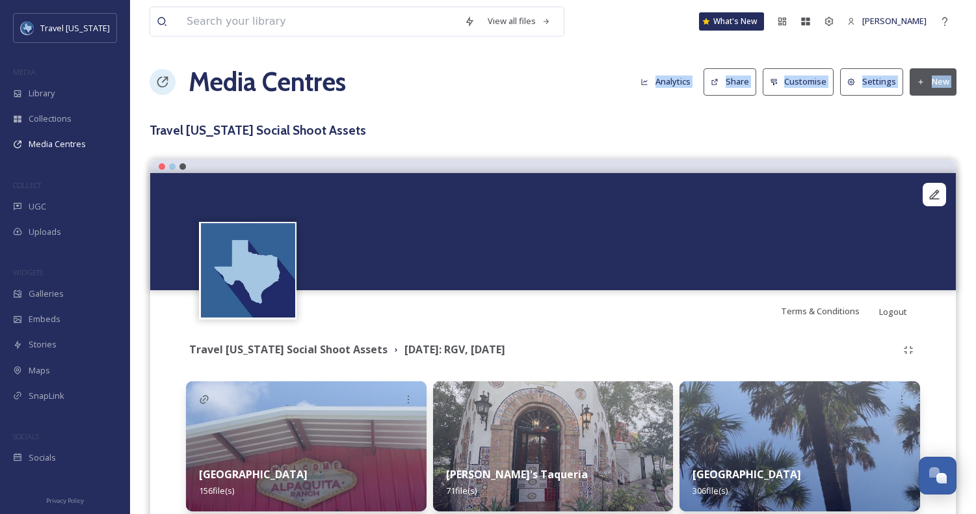
drag, startPoint x: 427, startPoint y: 96, endPoint x: 433, endPoint y: 113, distance: 17.3
click at [434, 113] on div "View all files What's New [PERSON_NAME] Media Centres Analytics Share Customise…" at bounding box center [553, 358] width 846 height 716
click at [357, 128] on h3 "Travel [US_STATE] Social Shoot Assets" at bounding box center [553, 130] width 807 height 19
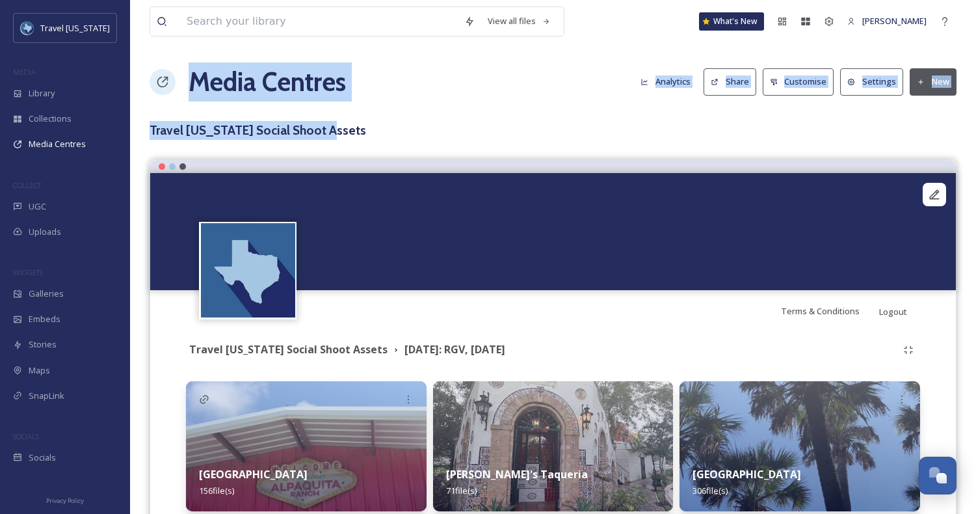
drag, startPoint x: 357, startPoint y: 129, endPoint x: 284, endPoint y: 56, distance: 103.5
click at [284, 56] on div "View all files What's New [PERSON_NAME] Media Centres Analytics Share Customise…" at bounding box center [553, 358] width 846 height 716
drag, startPoint x: 284, startPoint y: 56, endPoint x: 365, endPoint y: 127, distance: 108.3
click at [365, 127] on div "View all files What's New [PERSON_NAME] Media Centres Analytics Share Customise…" at bounding box center [553, 358] width 846 height 716
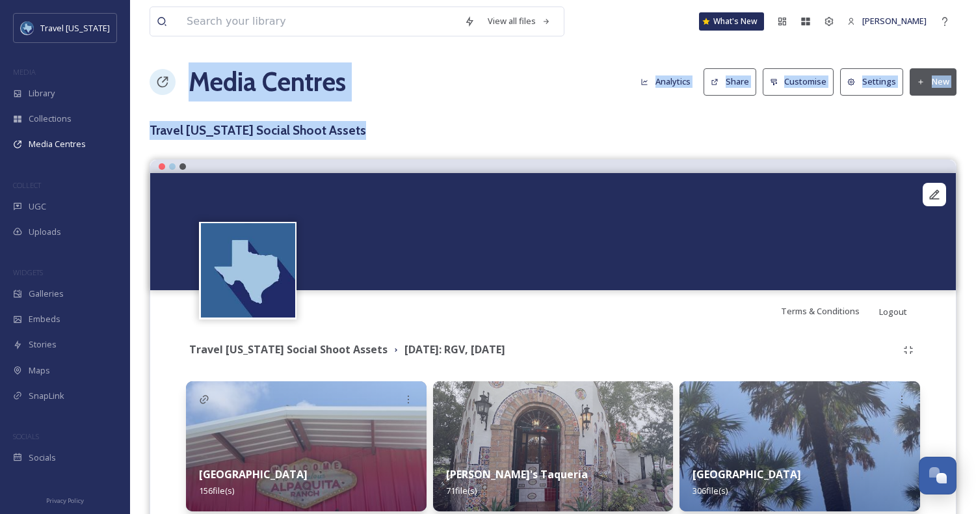
click at [365, 127] on h3 "Travel [US_STATE] Social Shoot Assets" at bounding box center [553, 130] width 807 height 19
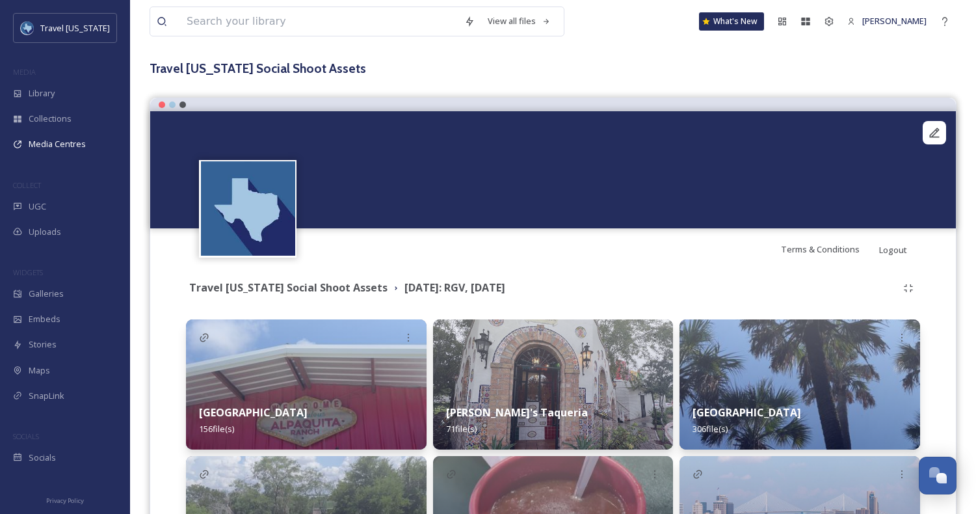
scroll to position [120, 0]
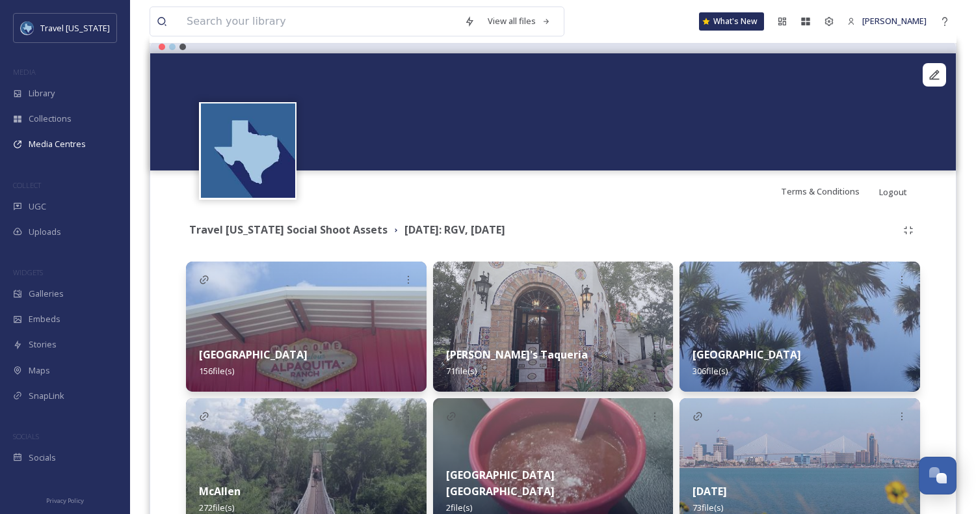
drag, startPoint x: 520, startPoint y: 209, endPoint x: 630, endPoint y: 224, distance: 111.6
click at [630, 224] on div "Terms & Conditions Logout Travel [US_STATE] Social Shoot Assets [DATE]: RGV, [D…" at bounding box center [553, 308] width 807 height 537
click at [630, 224] on div "Travel [US_STATE] Social Shoot Assets [DATE]: RGV, [DATE]" at bounding box center [541, 230] width 711 height 16
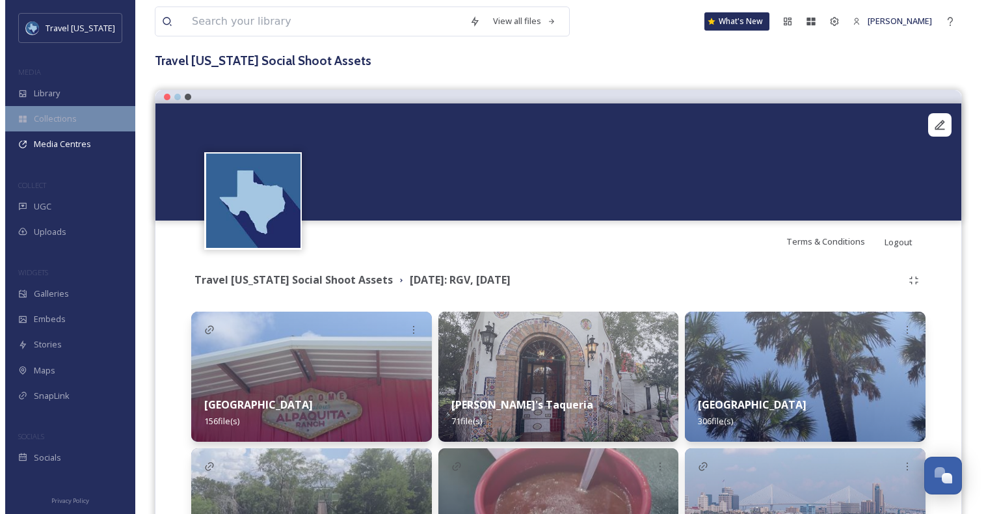
scroll to position [0, 0]
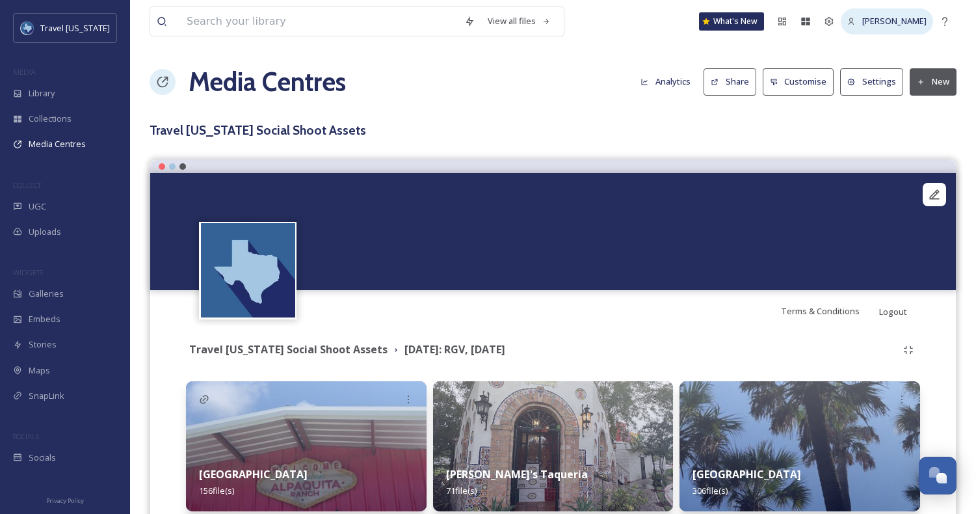
click at [851, 21] on div "[PERSON_NAME]" at bounding box center [887, 20] width 92 height 25
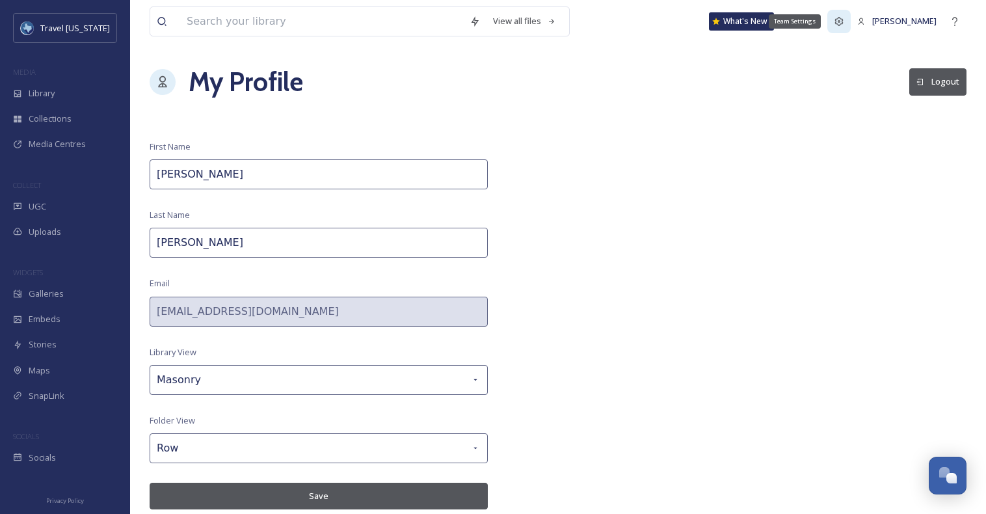
click at [844, 21] on icon at bounding box center [839, 21] width 10 height 10
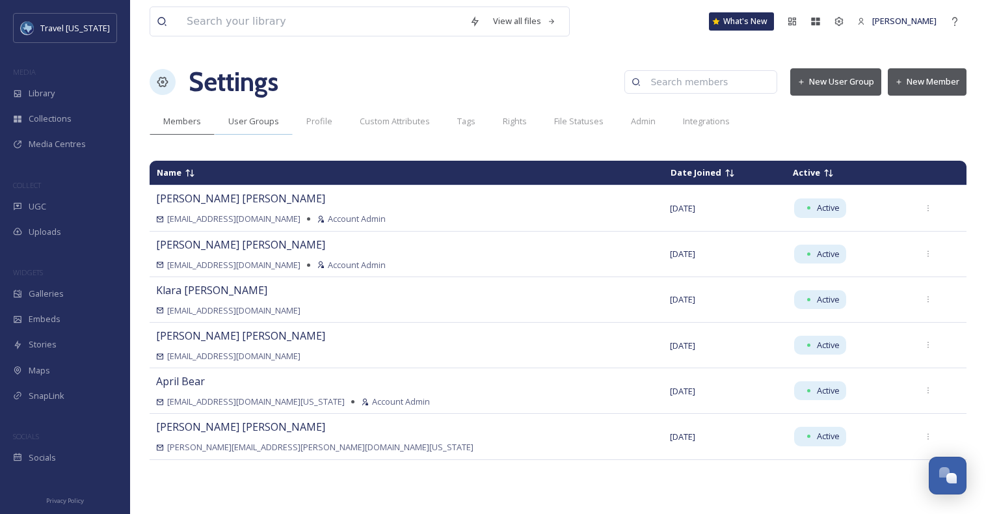
click at [247, 124] on span "User Groups" at bounding box center [253, 121] width 51 height 12
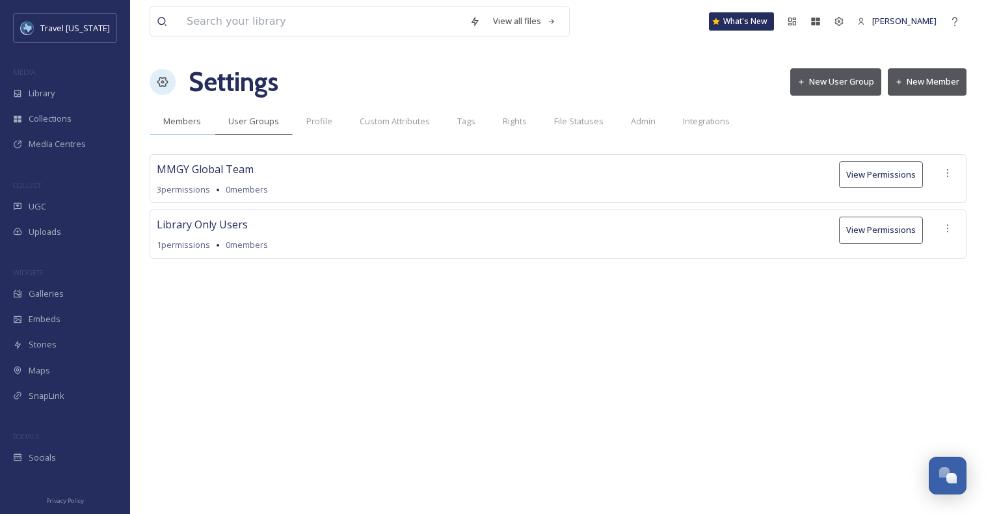
click at [179, 119] on span "Members" at bounding box center [182, 121] width 38 height 12
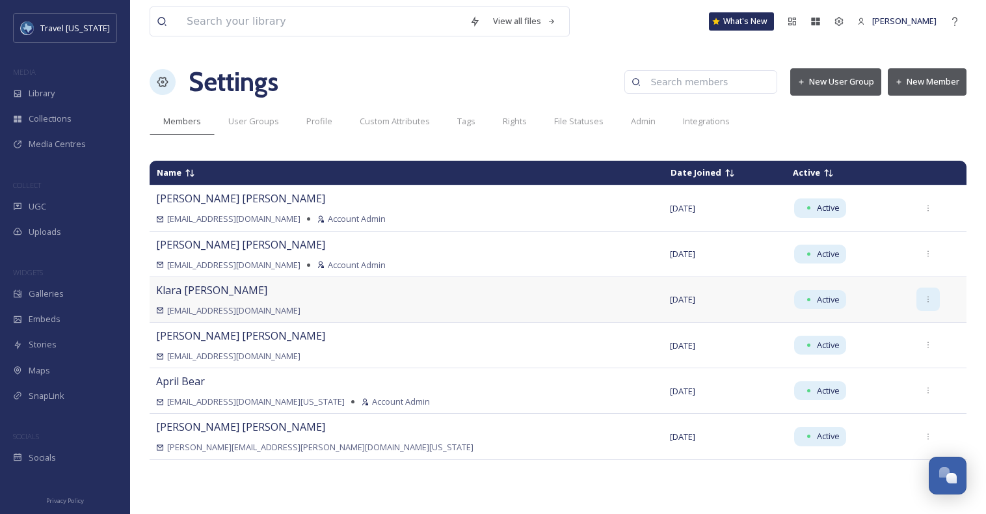
click at [924, 300] on icon at bounding box center [928, 299] width 8 height 8
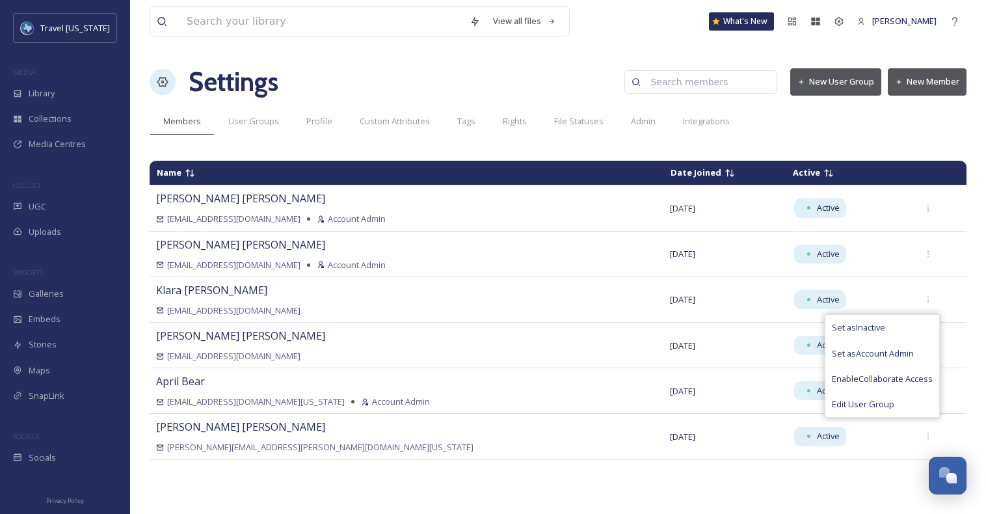
click at [894, 478] on div "Name Date Joined Active [PERSON_NAME] [EMAIL_ADDRESS][DOMAIN_NAME] Account Admi…" at bounding box center [558, 329] width 817 height 351
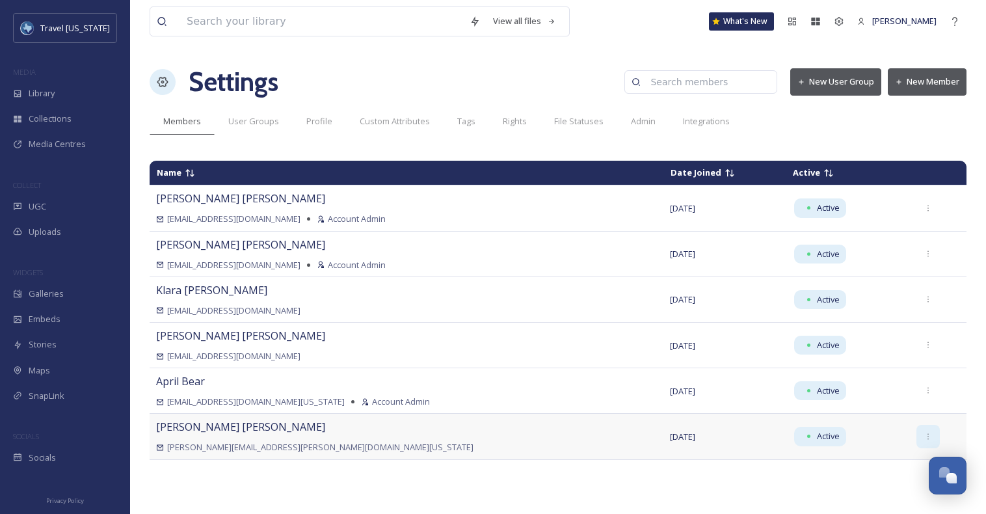
click at [916, 441] on div at bounding box center [927, 436] width 23 height 23
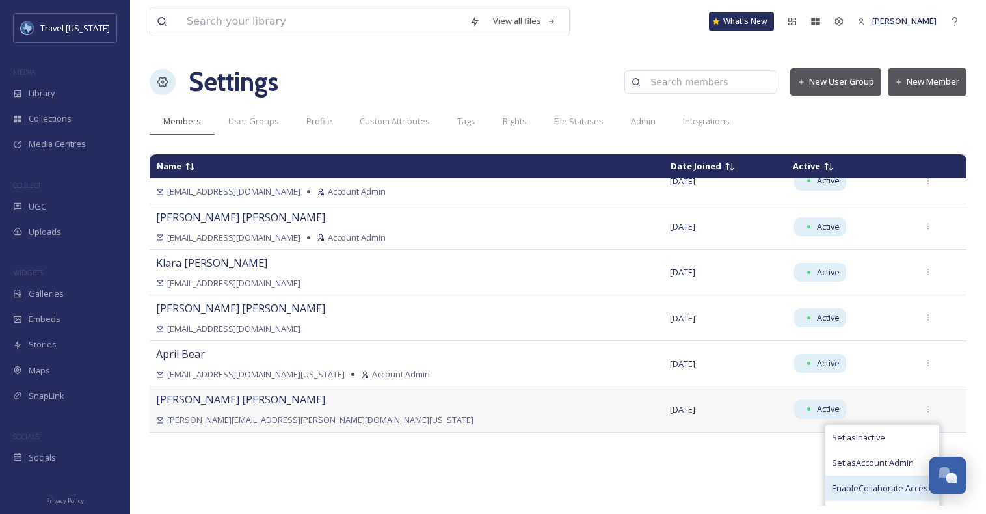
scroll to position [49, 0]
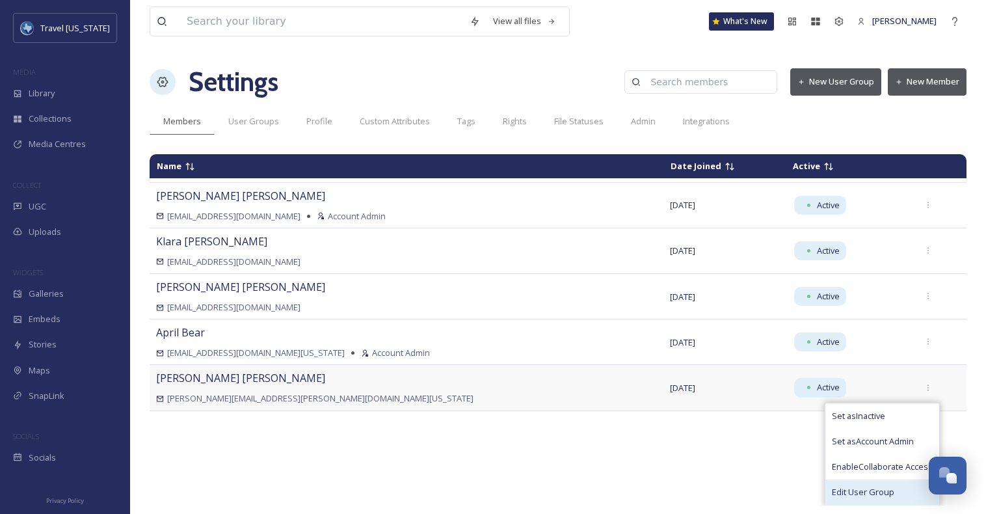
click at [853, 492] on span "Edit User Group" at bounding box center [863, 492] width 62 height 12
click at [692, 472] on div "Name Date Joined Active [PERSON_NAME] [EMAIL_ADDRESS][DOMAIN_NAME] Account Admi…" at bounding box center [558, 329] width 817 height 351
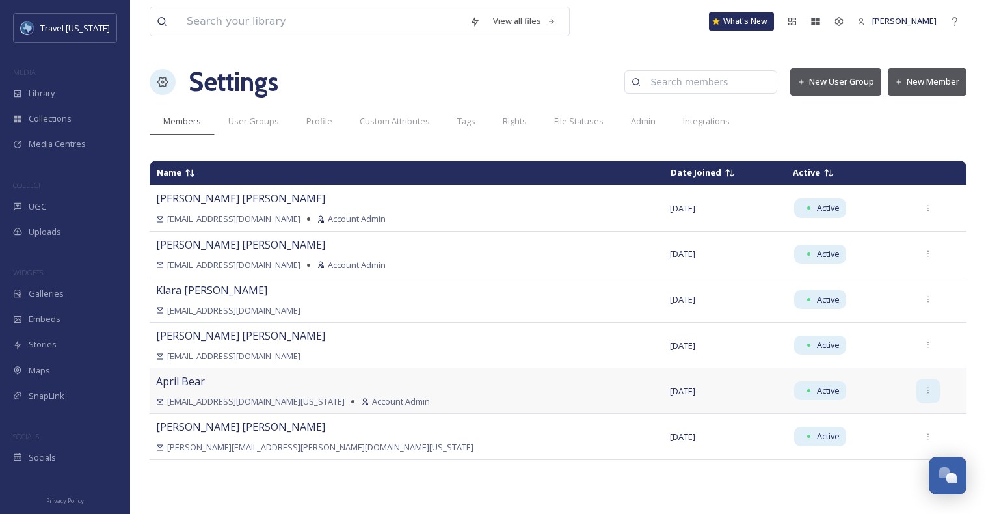
click at [924, 394] on icon at bounding box center [928, 390] width 8 height 8
click at [924, 346] on icon at bounding box center [928, 345] width 8 height 8
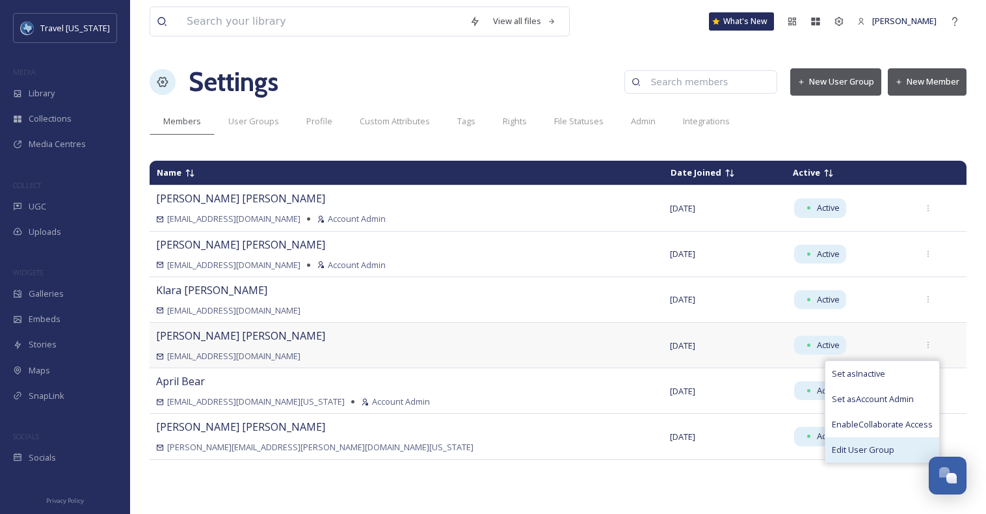
click at [877, 447] on div "Edit User Group" at bounding box center [882, 449] width 114 height 25
click at [858, 452] on span "Edit User Group" at bounding box center [863, 450] width 62 height 12
click at [858, 451] on span "Edit User Group" at bounding box center [863, 450] width 62 height 12
click at [885, 451] on div "Edit User Group" at bounding box center [882, 449] width 114 height 25
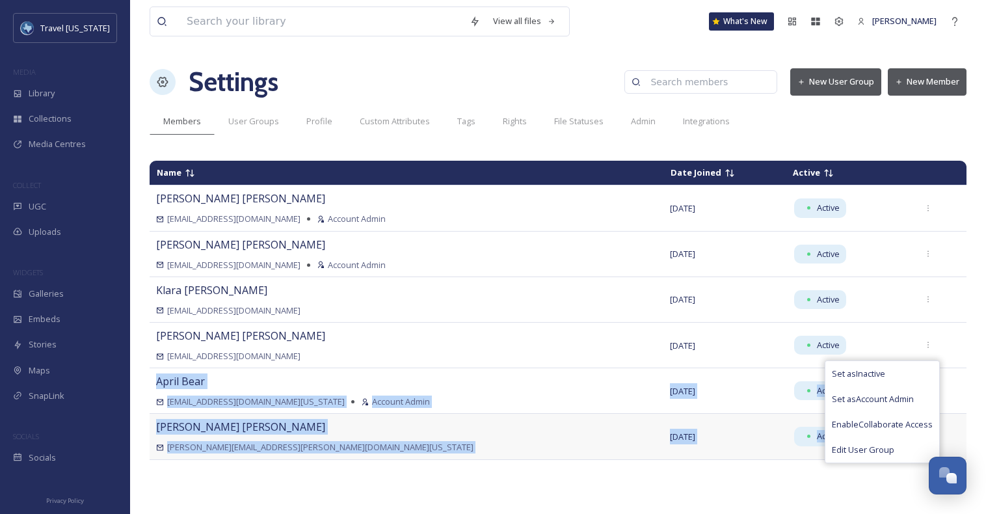
click at [799, 451] on tbody "[PERSON_NAME] [EMAIL_ADDRESS][DOMAIN_NAME] Account Admin [DATE] Active [PERSON_…" at bounding box center [558, 322] width 817 height 274
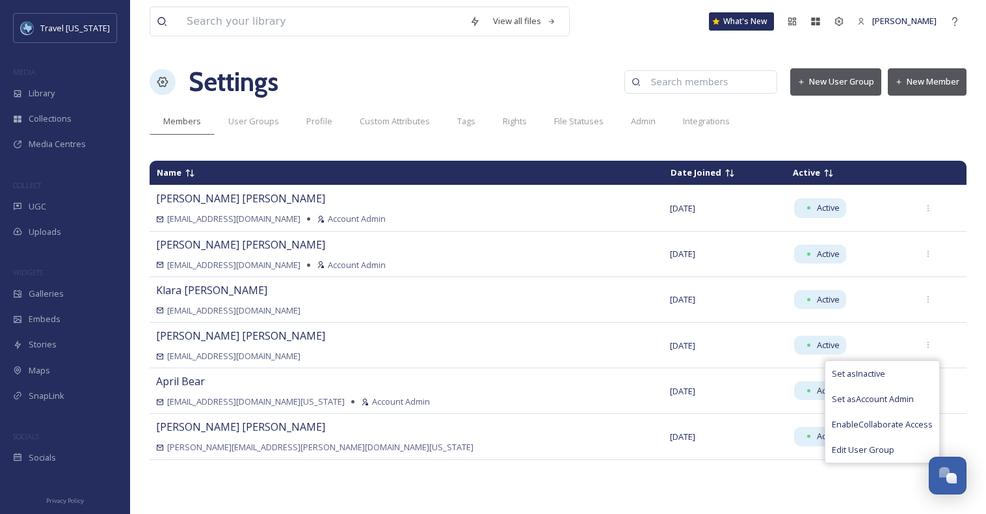
click at [749, 485] on div "Name Date Joined Active [PERSON_NAME] [EMAIL_ADDRESS][DOMAIN_NAME] Account Admi…" at bounding box center [558, 329] width 817 height 351
click at [251, 124] on span "User Groups" at bounding box center [253, 121] width 51 height 12
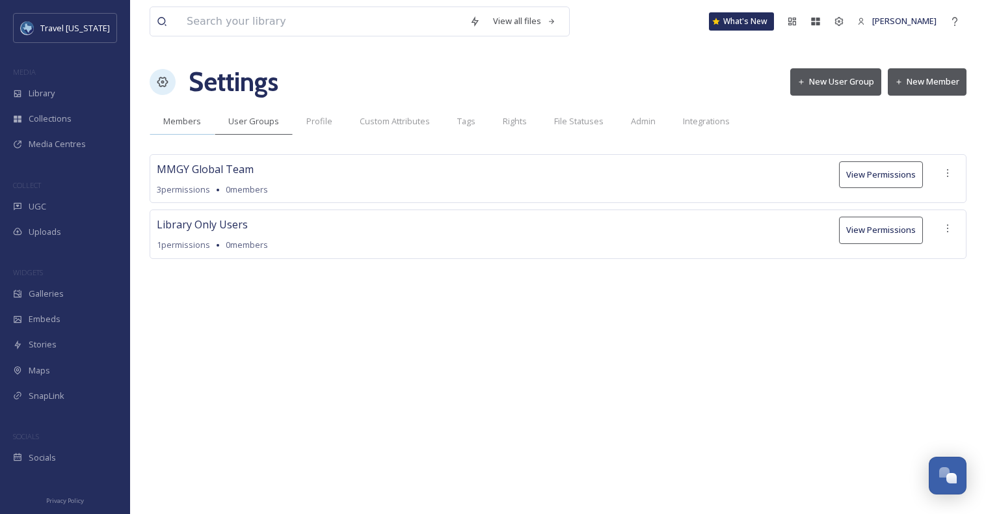
click at [181, 123] on span "Members" at bounding box center [182, 121] width 38 height 12
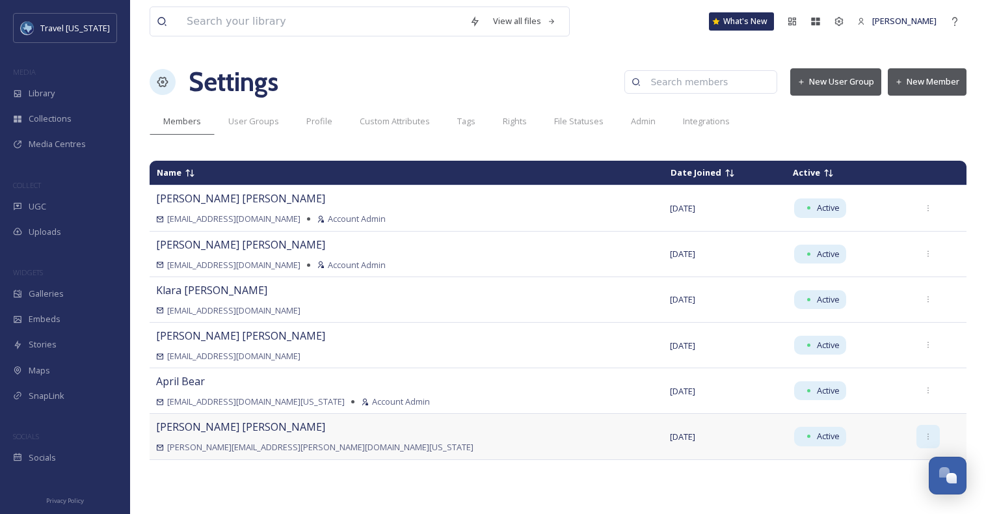
click at [916, 441] on div at bounding box center [927, 436] width 23 height 23
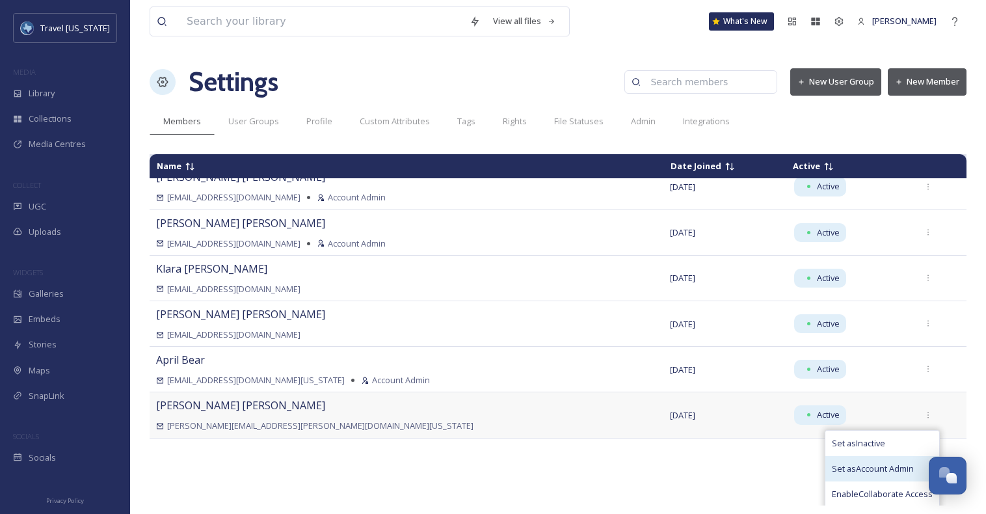
scroll to position [49, 0]
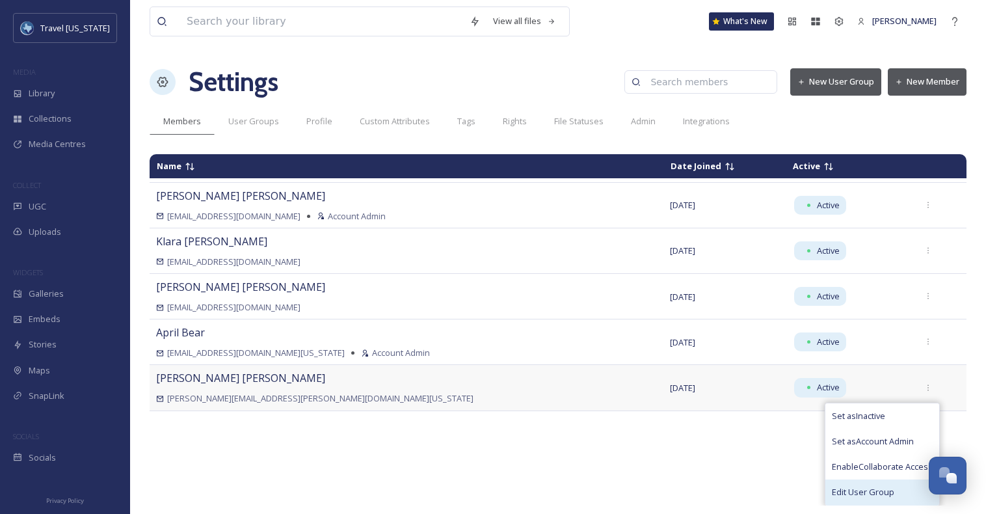
click at [862, 496] on span "Edit User Group" at bounding box center [863, 492] width 62 height 12
click at [228, 139] on div "View all files What's New [PERSON_NAME] Settings New User Group New Member Memb…" at bounding box center [558, 257] width 856 height 514
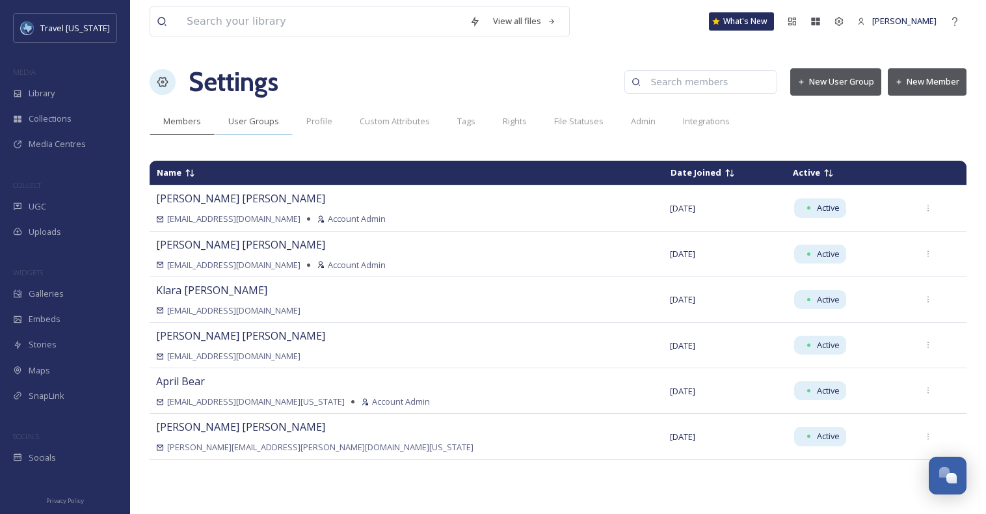
click at [245, 124] on span "User Groups" at bounding box center [253, 121] width 51 height 12
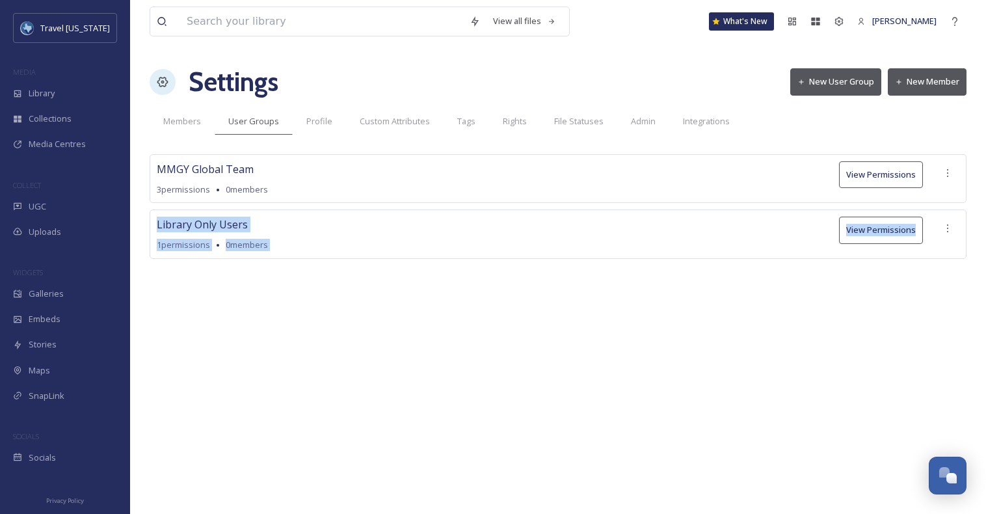
drag, startPoint x: 239, startPoint y: 241, endPoint x: 294, endPoint y: 272, distance: 62.9
click at [294, 272] on div "MMGY Global Team 3 permissions 0 members View Permissions Library Only Users 1 …" at bounding box center [558, 225] width 817 height 143
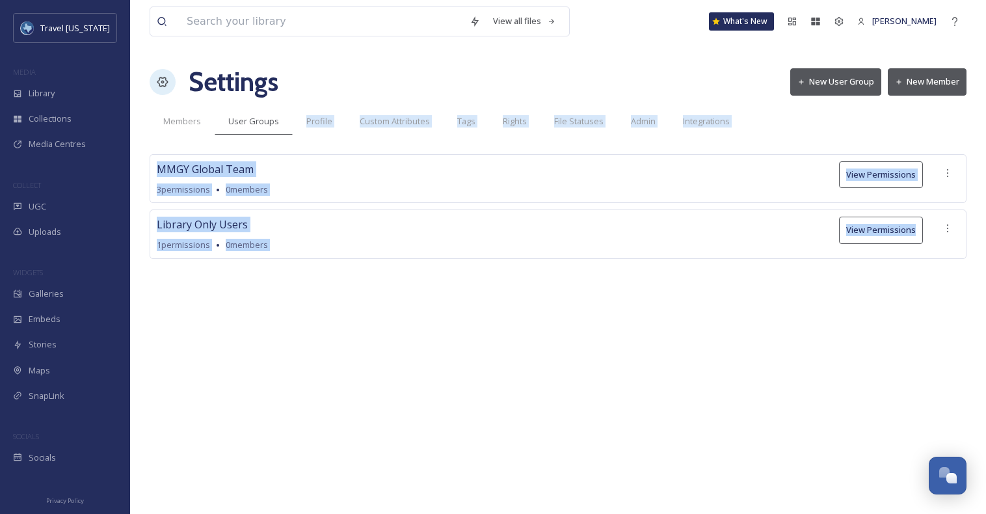
drag, startPoint x: 298, startPoint y: 267, endPoint x: 244, endPoint y: 140, distance: 137.8
click at [244, 140] on div "View all files What's New [PERSON_NAME] Settings New User Group New Member Memb…" at bounding box center [558, 257] width 856 height 514
click at [248, 152] on div "View all files What's New [PERSON_NAME] Settings New User Group New Member Memb…" at bounding box center [558, 257] width 856 height 514
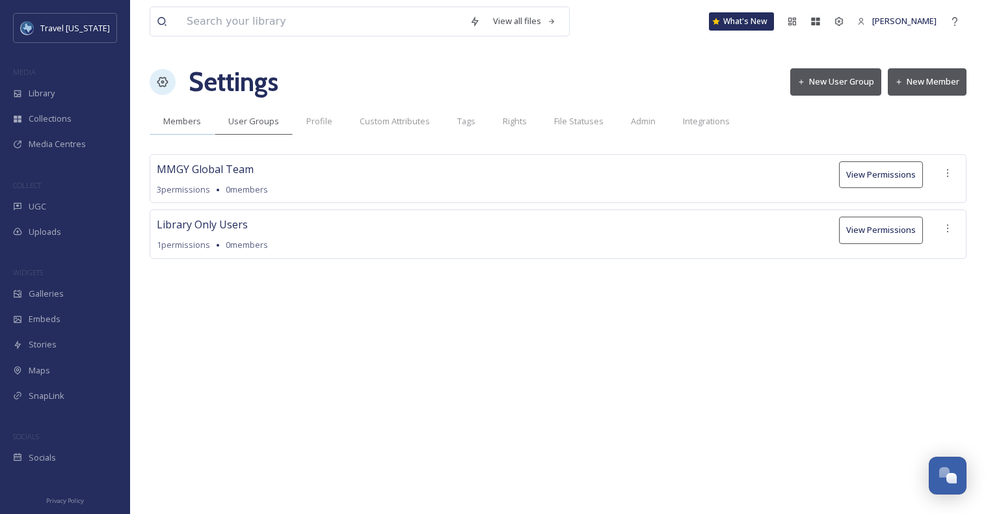
click at [183, 119] on span "Members" at bounding box center [182, 121] width 38 height 12
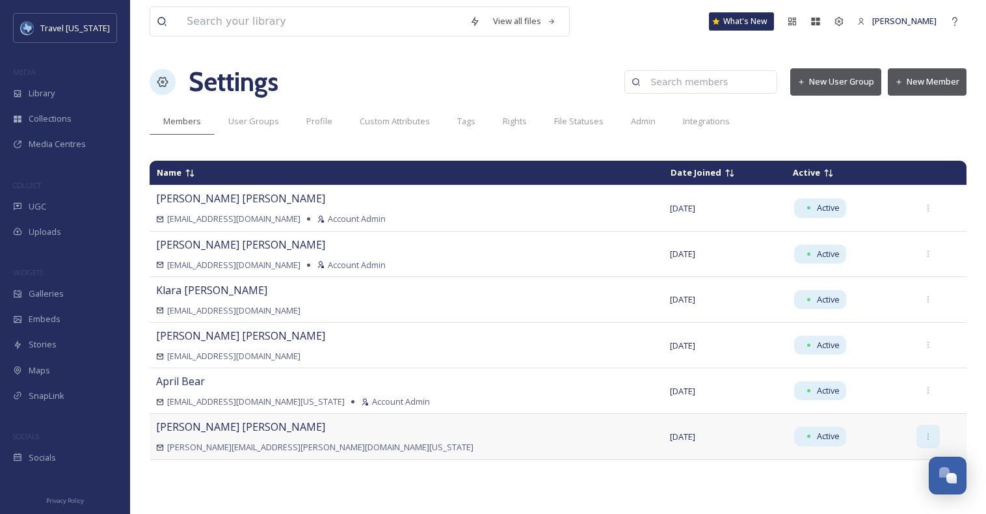
click at [916, 434] on div at bounding box center [927, 436] width 23 height 23
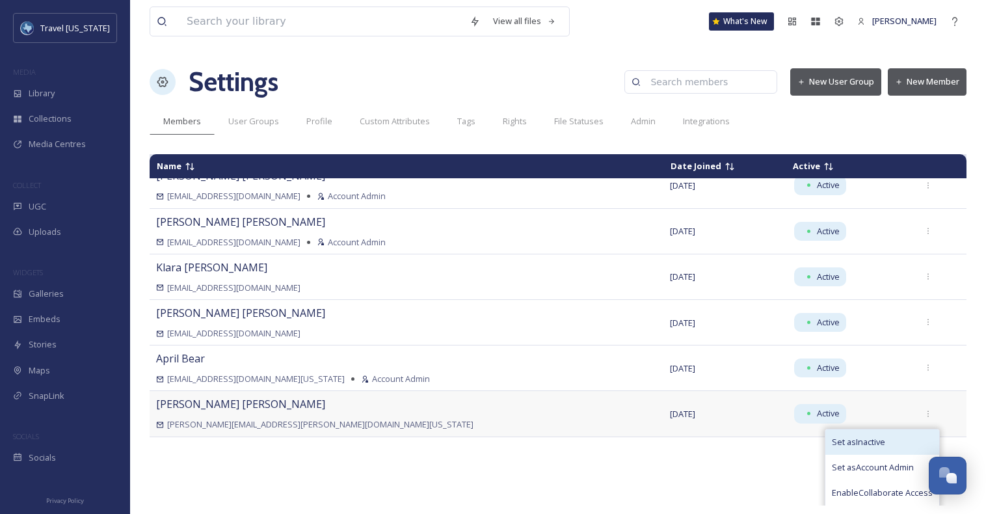
scroll to position [49, 0]
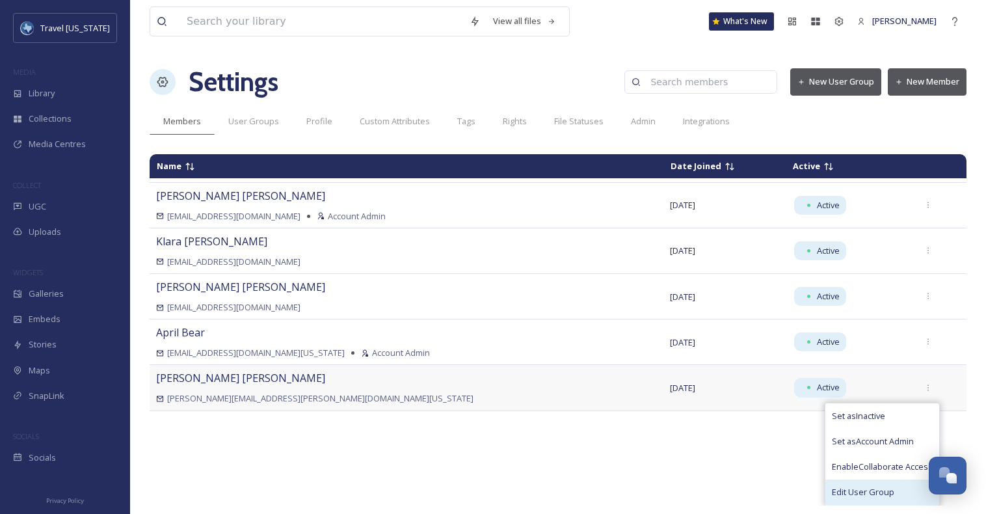
click at [872, 492] on div "Edit User Group" at bounding box center [882, 491] width 114 height 25
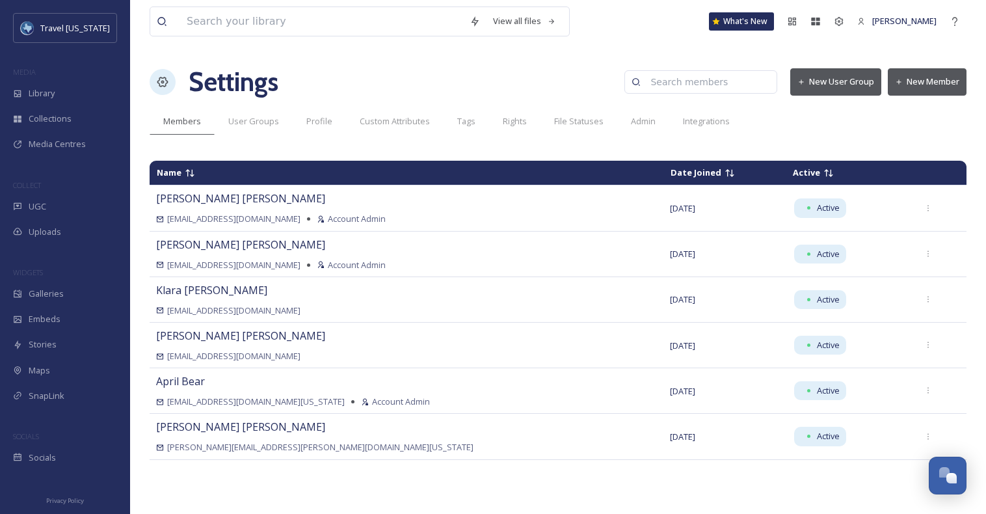
click at [577, 411] on div "Name Date Joined Active [PERSON_NAME] [EMAIL_ADDRESS][DOMAIN_NAME] Account Admi…" at bounding box center [558, 329] width 817 height 351
click at [916, 431] on div at bounding box center [927, 436] width 23 height 23
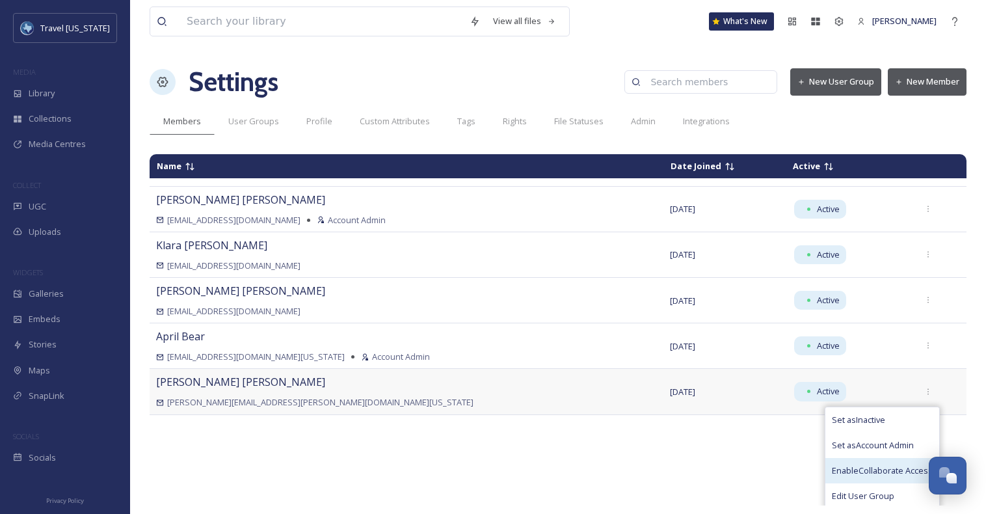
scroll to position [49, 0]
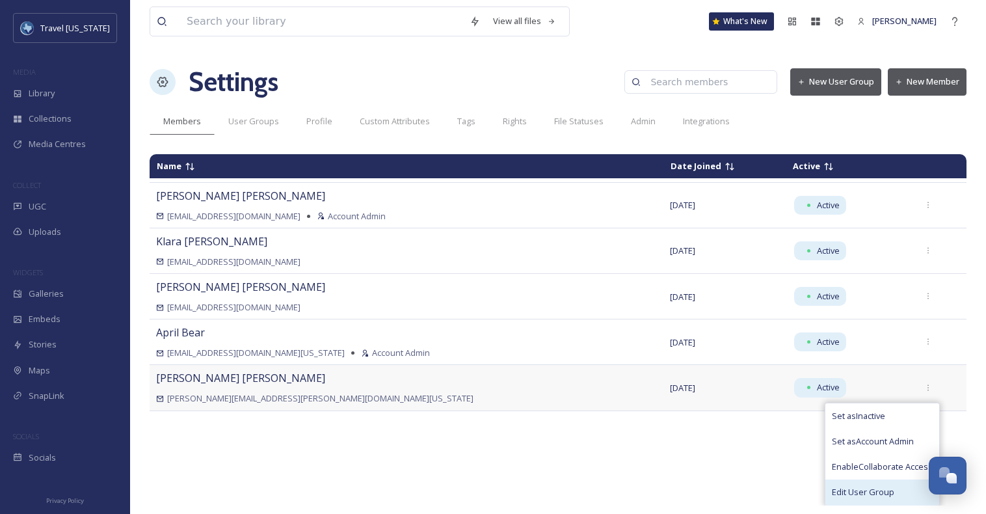
click at [840, 493] on span "Edit User Group" at bounding box center [863, 492] width 62 height 12
click at [760, 472] on div "Name Date Joined Active [PERSON_NAME] [EMAIL_ADDRESS][DOMAIN_NAME] Account Admi…" at bounding box center [558, 329] width 817 height 351
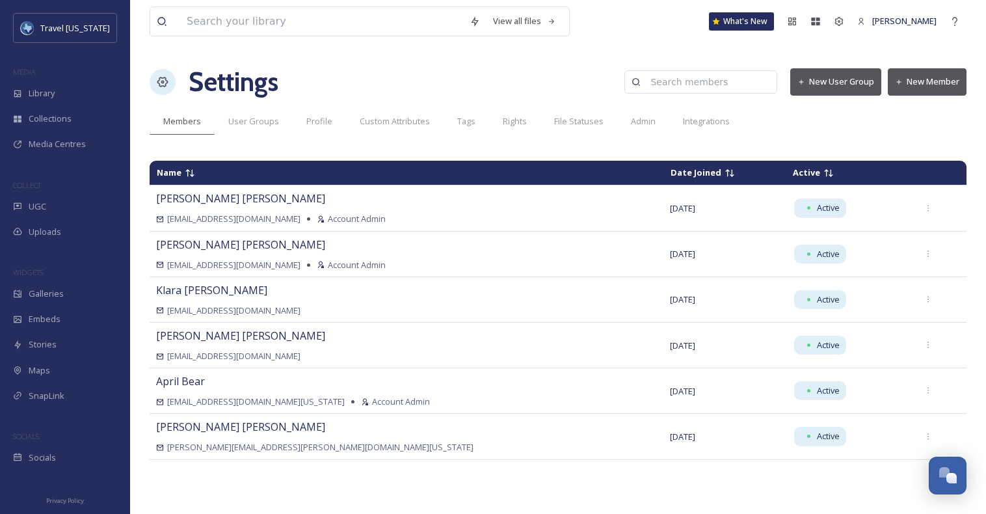
scroll to position [0, 0]
click at [924, 438] on icon at bounding box center [928, 436] width 8 height 8
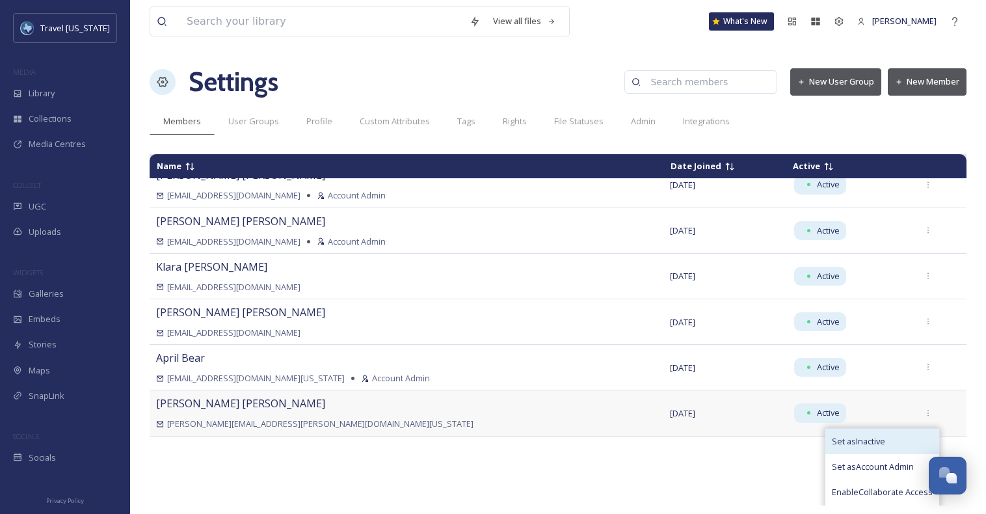
scroll to position [49, 0]
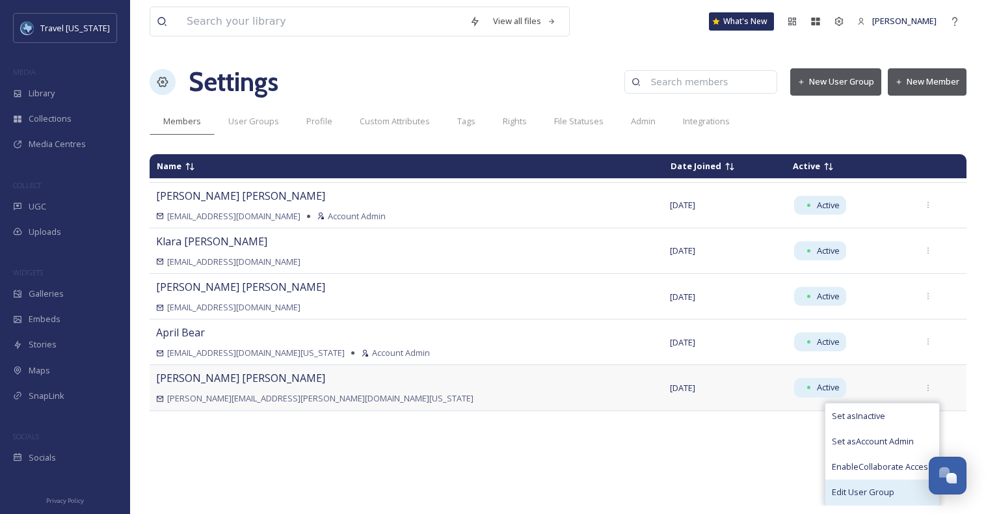
click at [847, 488] on span "Edit User Group" at bounding box center [863, 492] width 62 height 12
click at [640, 464] on div "Name Date Joined Active [PERSON_NAME] [EMAIL_ADDRESS][DOMAIN_NAME] Account Admi…" at bounding box center [558, 329] width 817 height 351
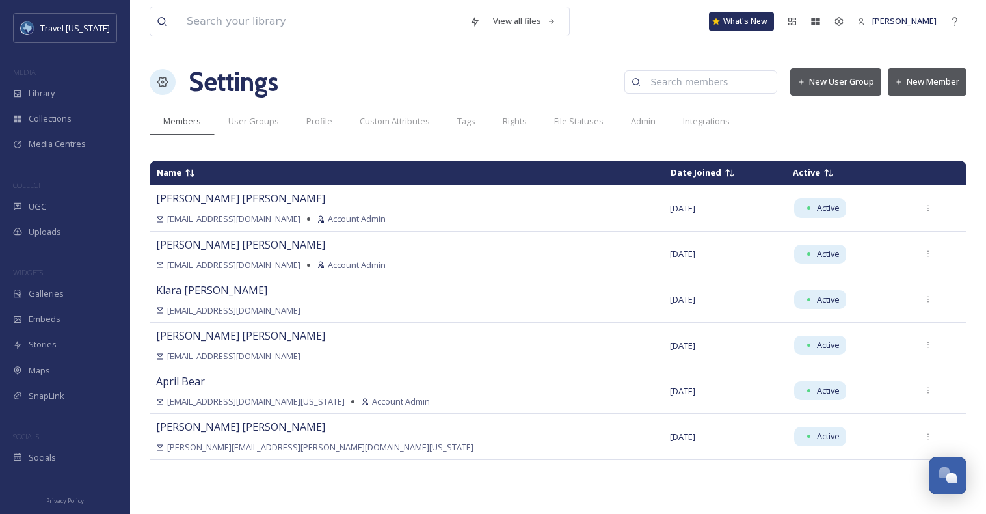
scroll to position [0, 0]
click at [645, 470] on div "Name Date Joined Active [PERSON_NAME] [EMAIL_ADDRESS][DOMAIN_NAME] Account Admi…" at bounding box center [558, 329] width 817 height 351
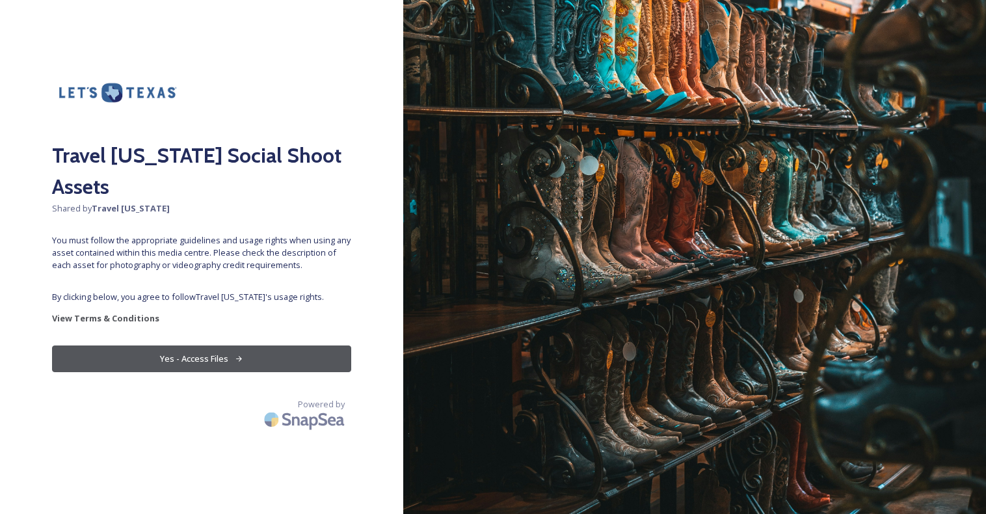
drag, startPoint x: 193, startPoint y: 333, endPoint x: 203, endPoint y: 331, distance: 10.6
click at [193, 345] on button "Yes - Access Files" at bounding box center [201, 358] width 299 height 27
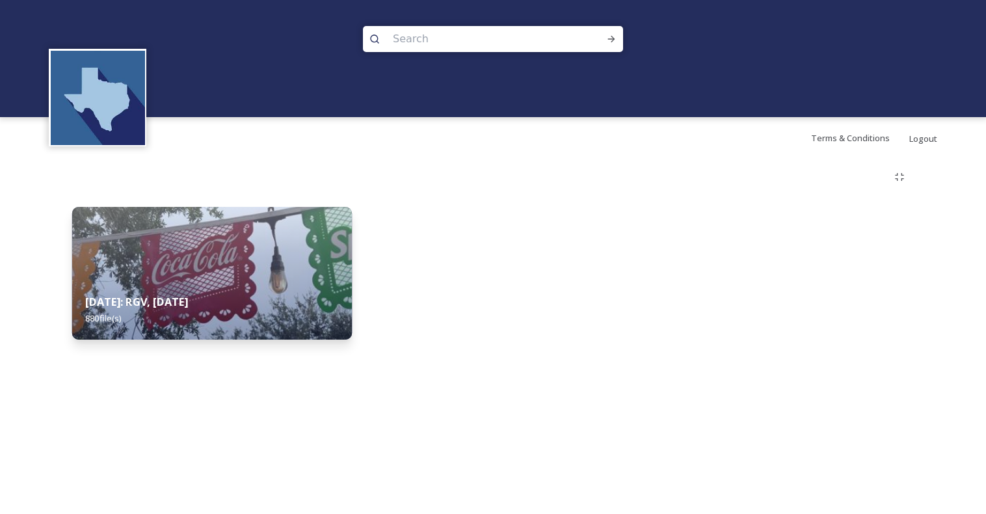
click at [264, 269] on img at bounding box center [212, 273] width 280 height 133
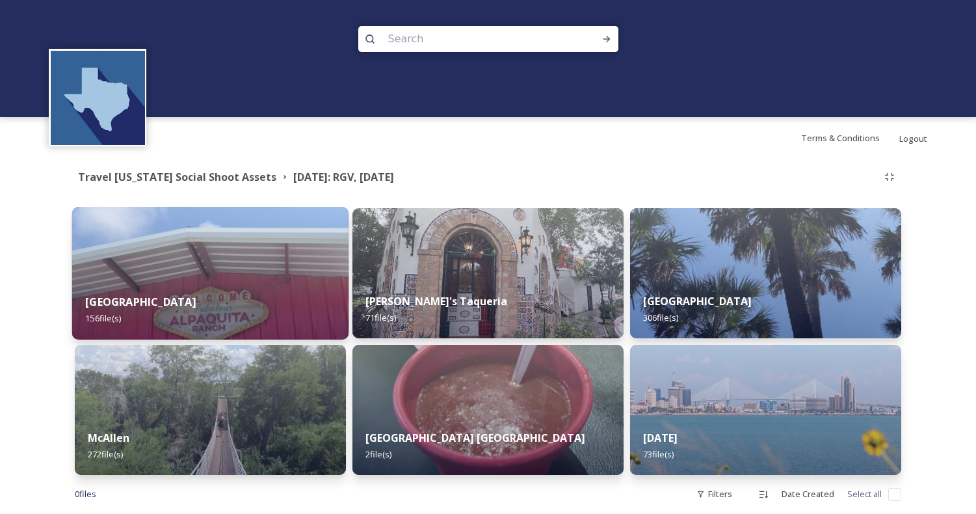
scroll to position [3, 0]
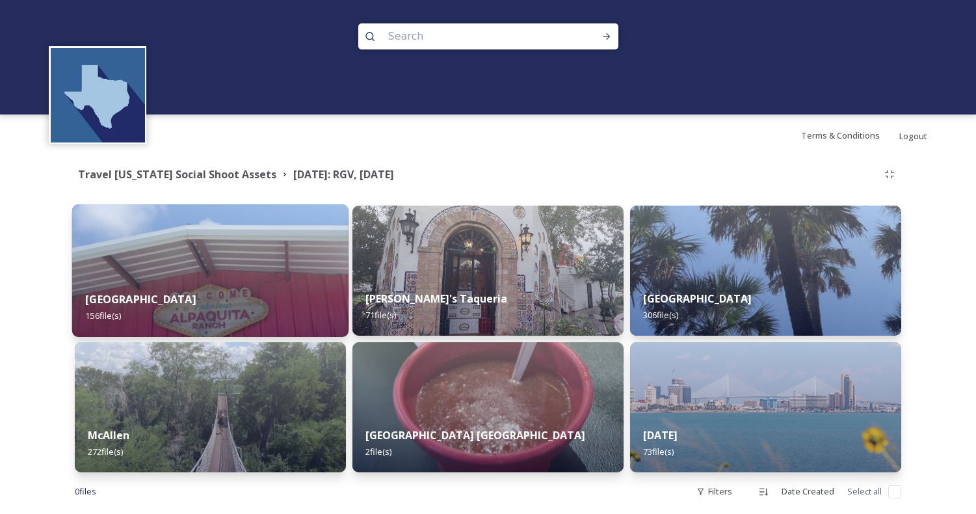
click at [205, 283] on div "Alpaquita Ranch 156 file(s)" at bounding box center [210, 307] width 276 height 59
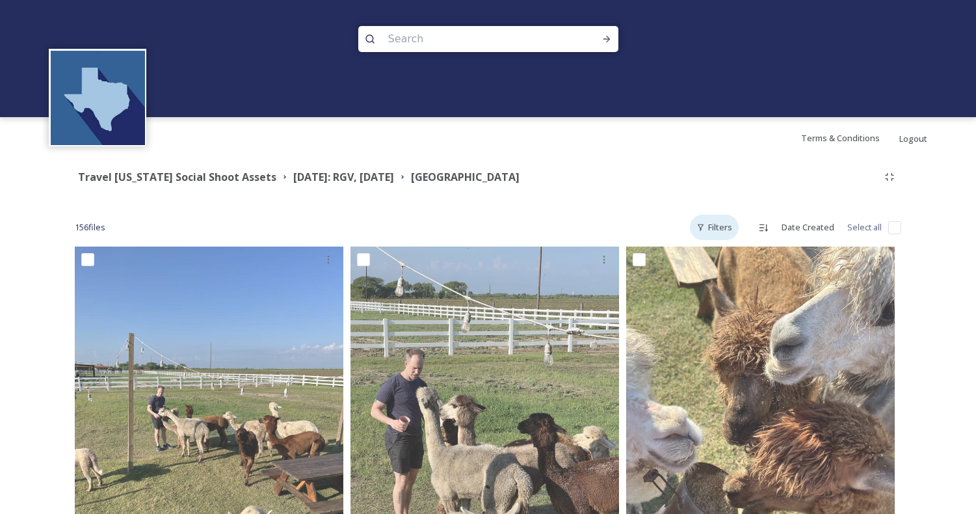
click at [713, 233] on div "Filters" at bounding box center [714, 227] width 49 height 25
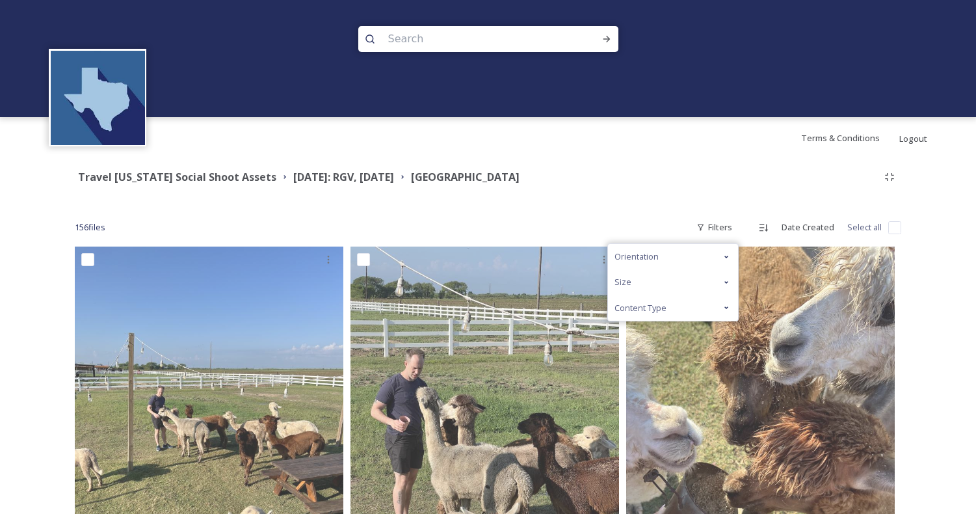
click at [738, 259] on div "Orientation" at bounding box center [673, 256] width 130 height 25
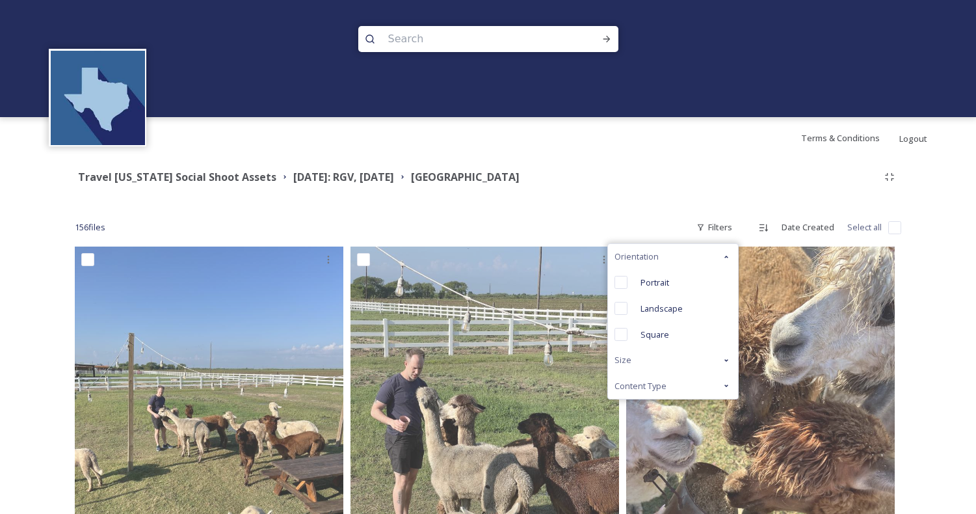
click at [732, 258] on icon at bounding box center [726, 257] width 10 height 10
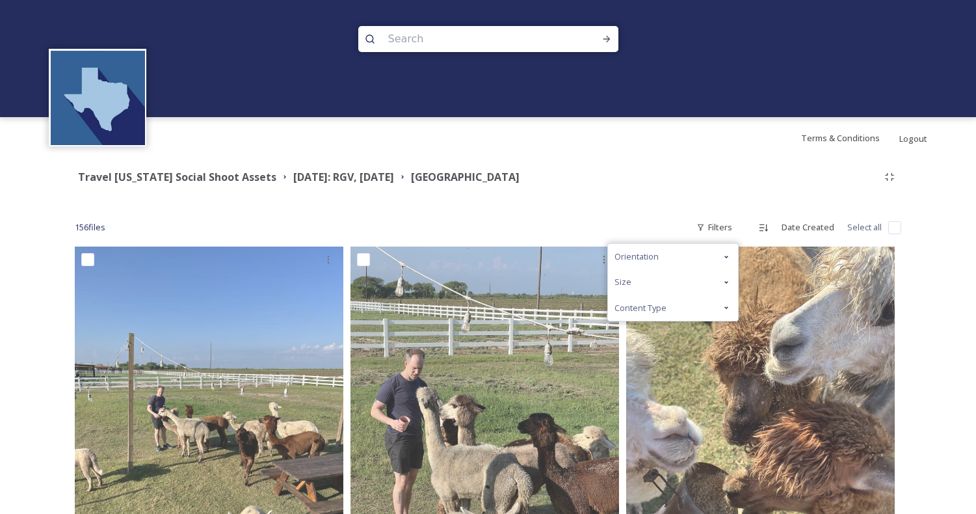
click at [728, 280] on icon at bounding box center [726, 282] width 10 height 10
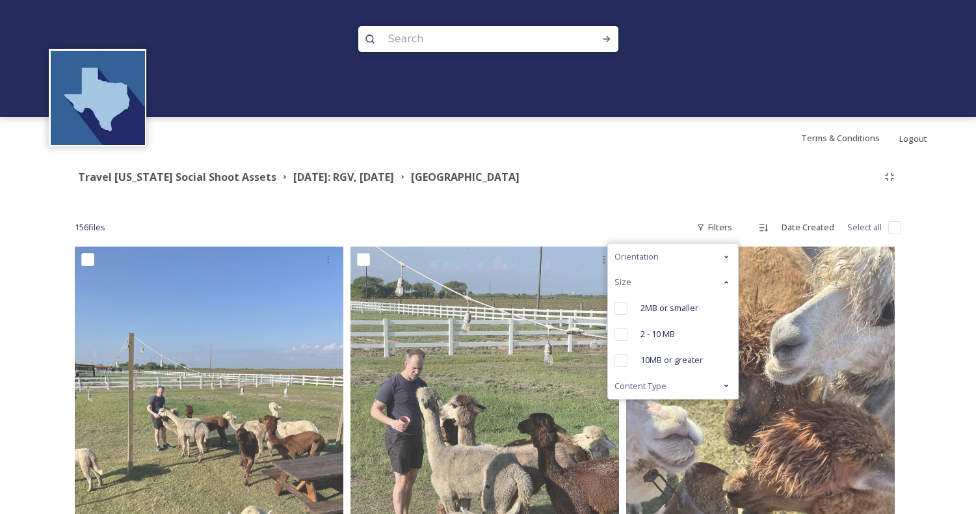
click at [728, 280] on icon at bounding box center [726, 282] width 10 height 10
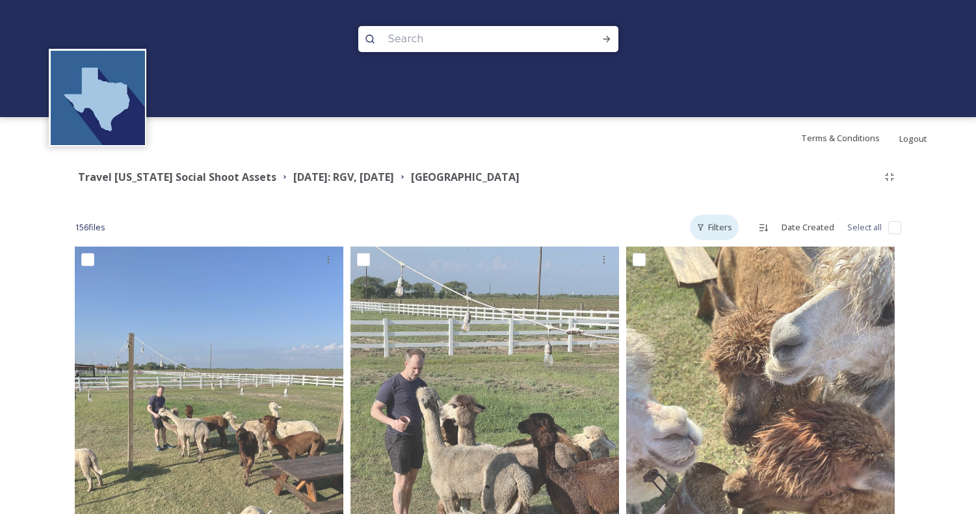
click at [718, 234] on div "Filters" at bounding box center [714, 227] width 49 height 25
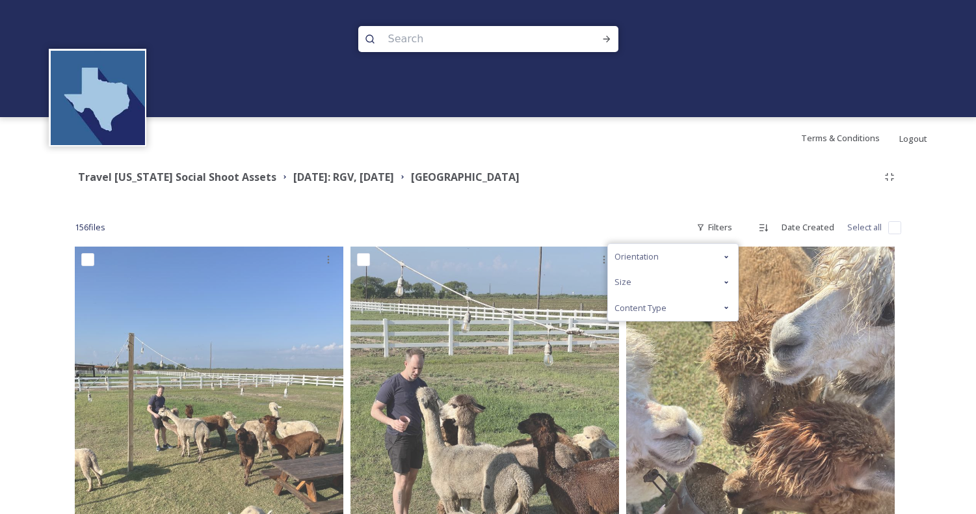
click at [726, 309] on icon at bounding box center [726, 307] width 10 height 10
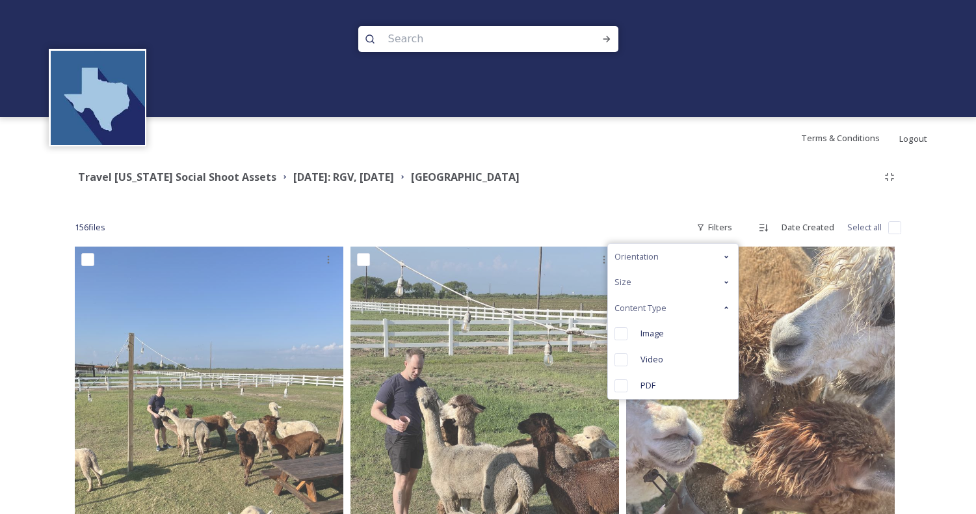
click at [726, 309] on icon at bounding box center [726, 307] width 10 height 10
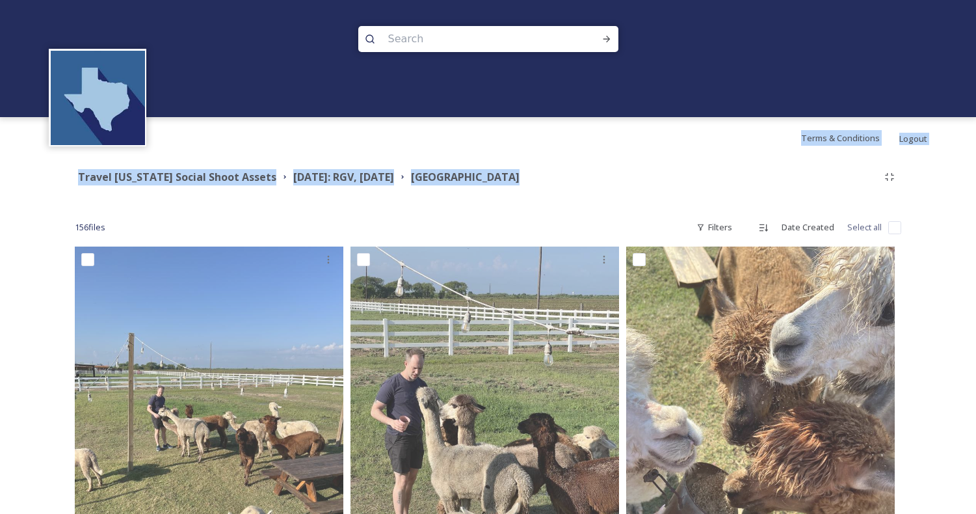
drag, startPoint x: 550, startPoint y: 198, endPoint x: 475, endPoint y: 142, distance: 93.9
click at [475, 142] on div "Terms & Conditions Logout" at bounding box center [488, 138] width 976 height 42
drag, startPoint x: 478, startPoint y: 144, endPoint x: 600, endPoint y: 185, distance: 129.0
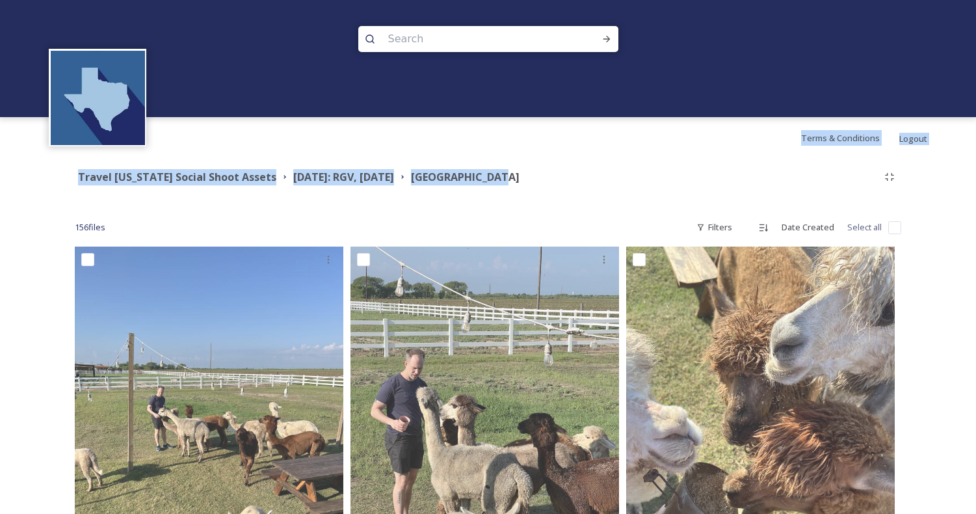
click at [600, 185] on div "Travel Texas Social Shoot Assets August 2025: RGV, Corpus Christi Alpaquita Ran…" at bounding box center [488, 176] width 827 height 23
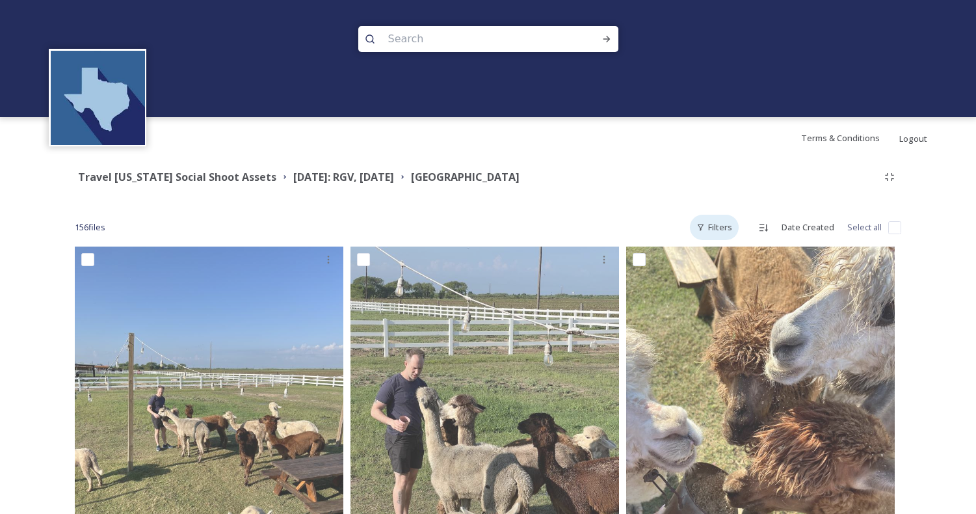
click at [726, 231] on div "Filters" at bounding box center [714, 227] width 49 height 25
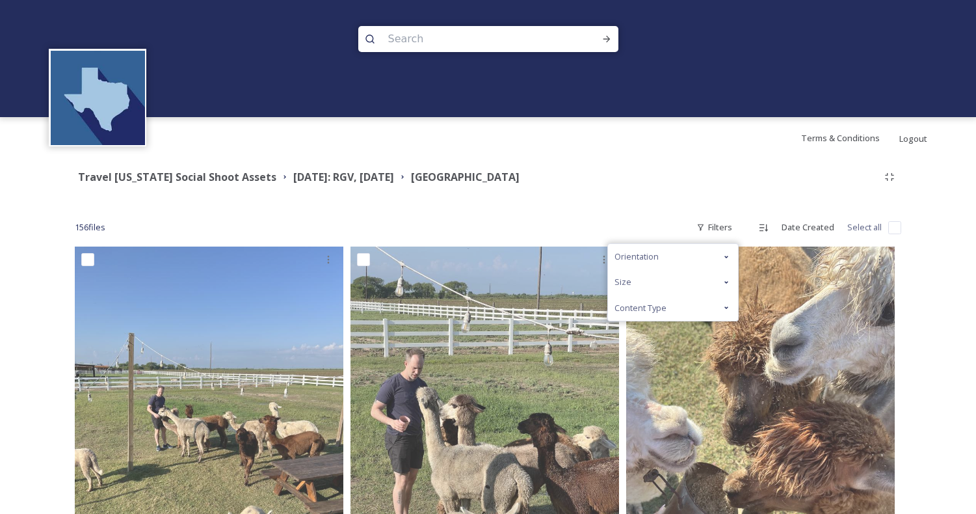
click at [728, 256] on icon at bounding box center [727, 257] width 4 height 3
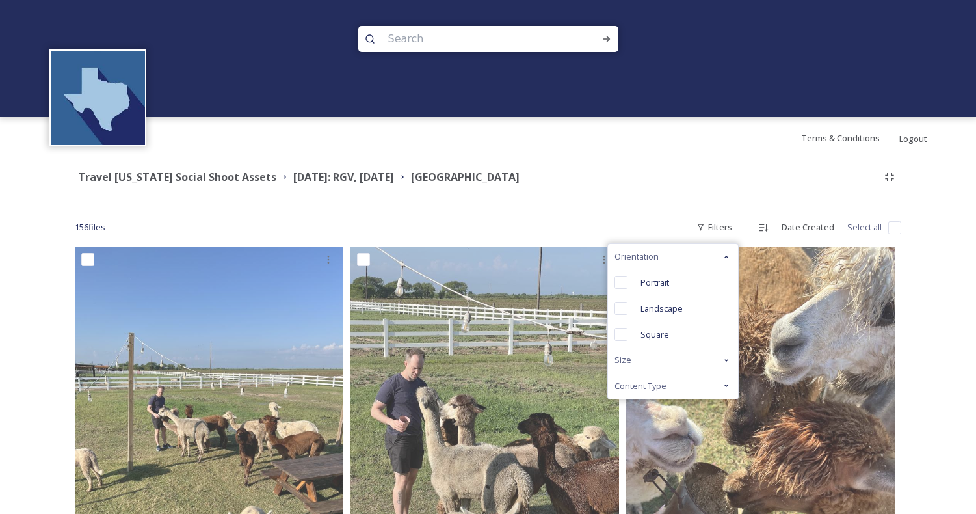
click at [730, 361] on icon at bounding box center [726, 360] width 10 height 10
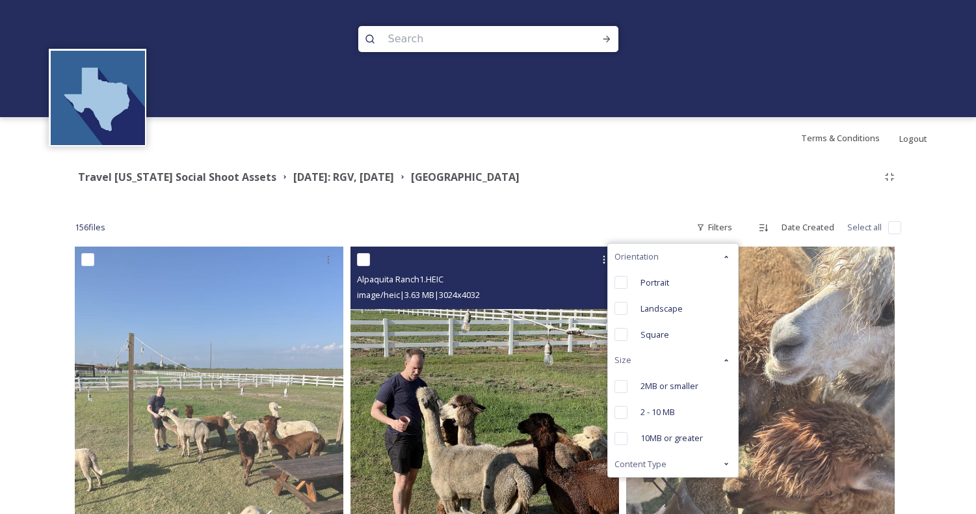
click at [371, 259] on div at bounding box center [486, 259] width 259 height 23
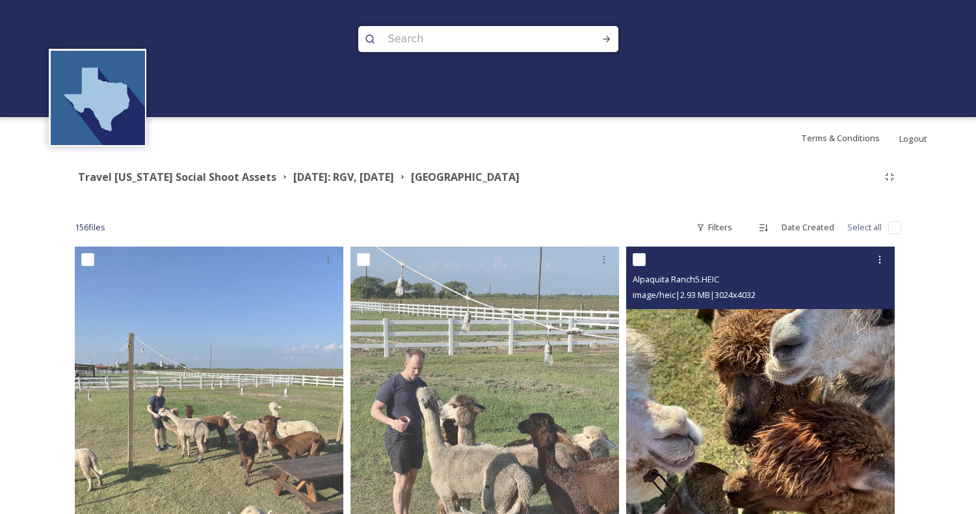
click at [640, 261] on input "checkbox" at bounding box center [639, 259] width 13 height 13
checkbox input "true"
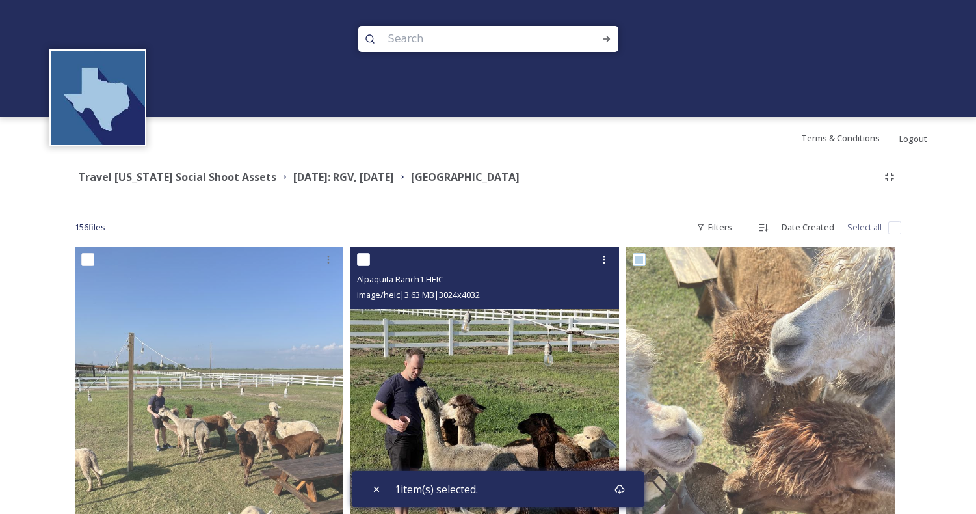
click at [360, 261] on input "checkbox" at bounding box center [363, 259] width 13 height 13
checkbox input "true"
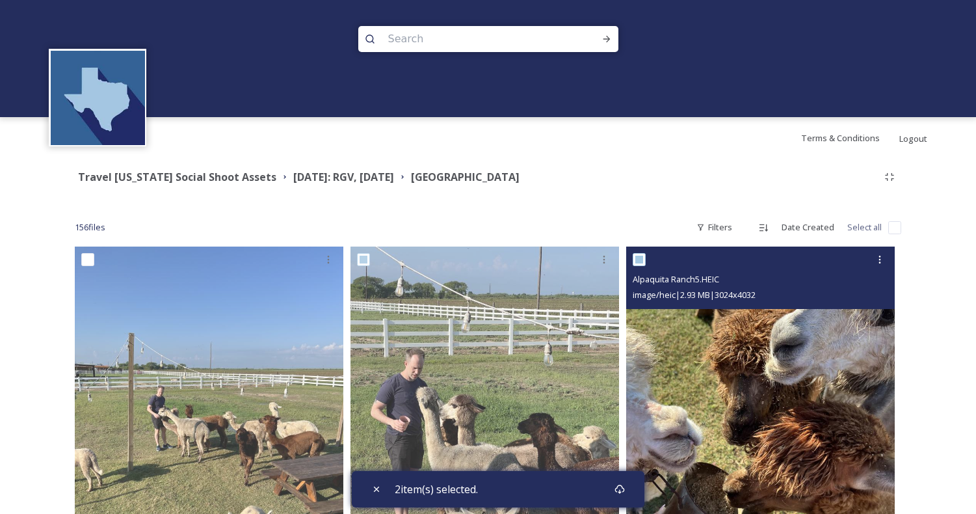
click at [638, 261] on input "checkbox" at bounding box center [639, 259] width 13 height 13
checkbox input "false"
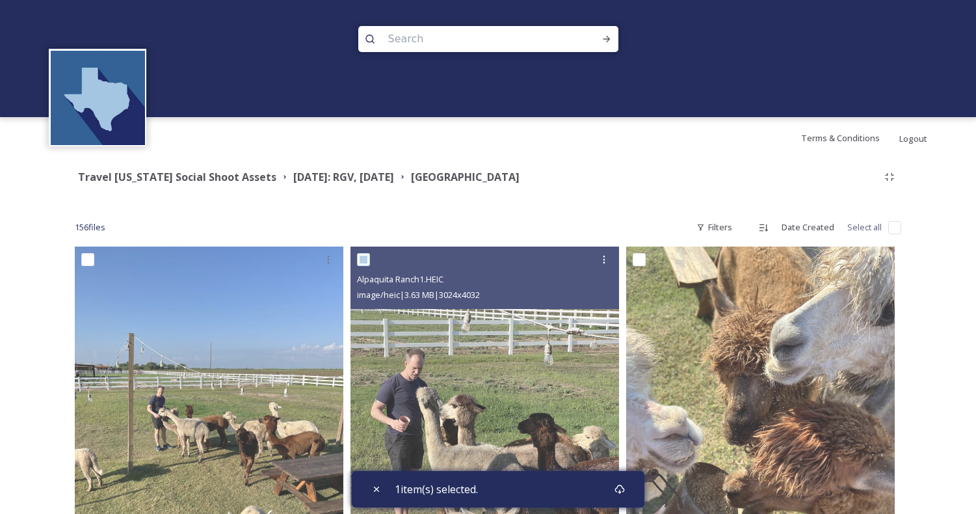
drag, startPoint x: 366, startPoint y: 261, endPoint x: 431, endPoint y: 240, distance: 67.7
click at [366, 261] on input "checkbox" at bounding box center [363, 259] width 13 height 13
checkbox input "false"
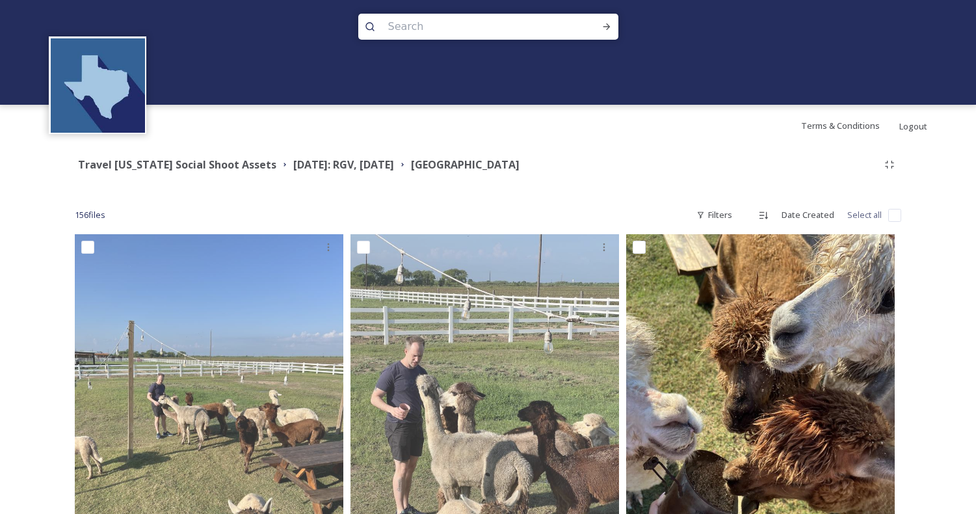
scroll to position [173, 0]
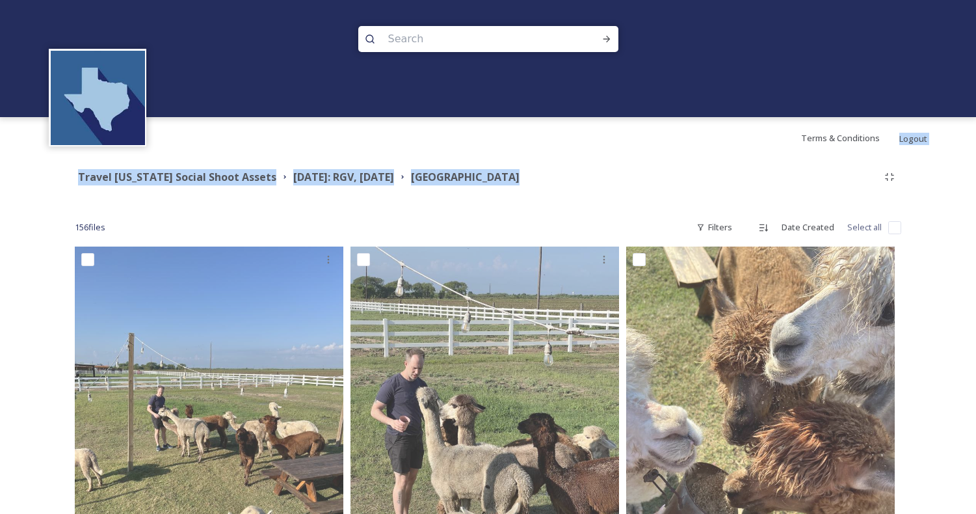
drag, startPoint x: 594, startPoint y: 203, endPoint x: 397, endPoint y: 152, distance: 204.1
click at [397, 152] on div "Terms & Conditions Logout" at bounding box center [488, 138] width 976 height 42
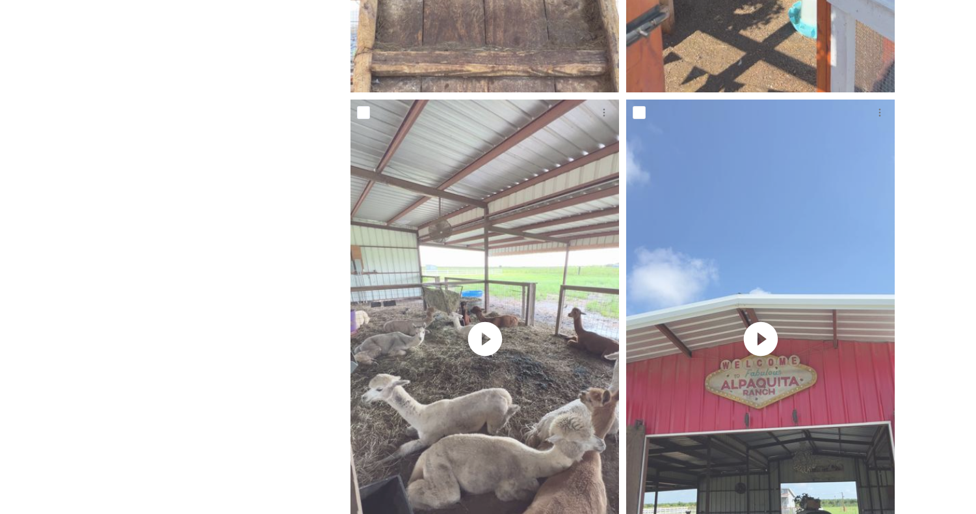
scroll to position [24122, 0]
